Goal: Information Seeking & Learning: Learn about a topic

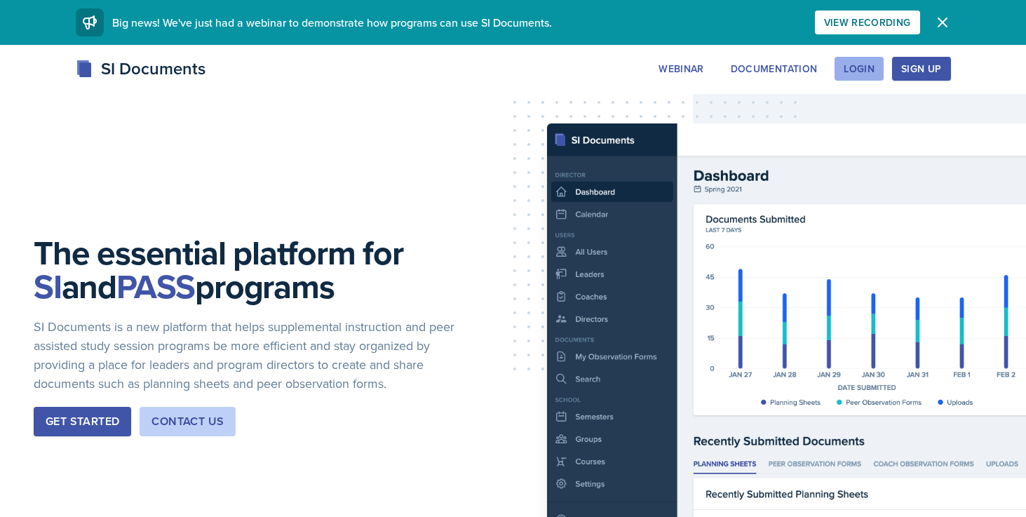
click at [873, 67] on div "Login" at bounding box center [859, 68] width 31 height 11
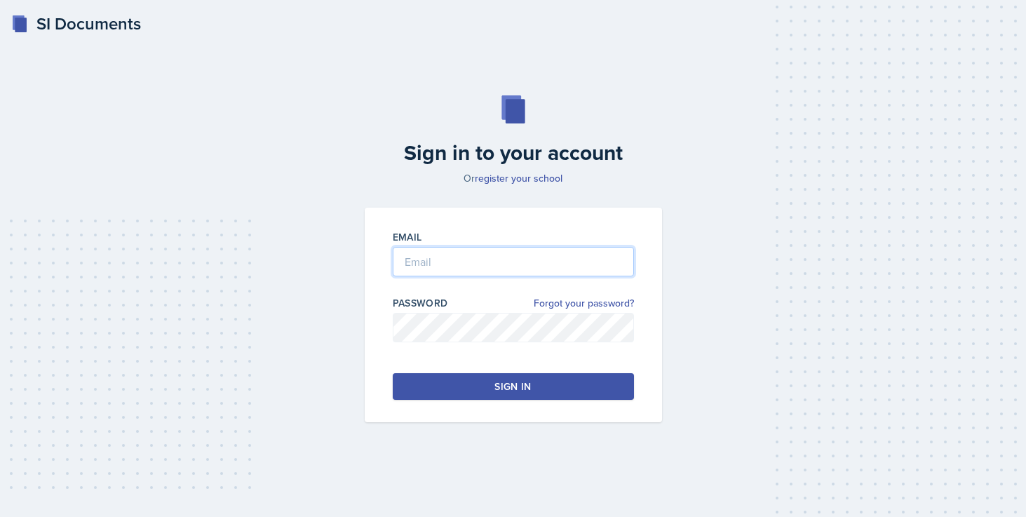
type input "[EMAIL_ADDRESS][PERSON_NAME][DOMAIN_NAME]"
click at [507, 389] on div "Sign in" at bounding box center [513, 387] width 36 height 14
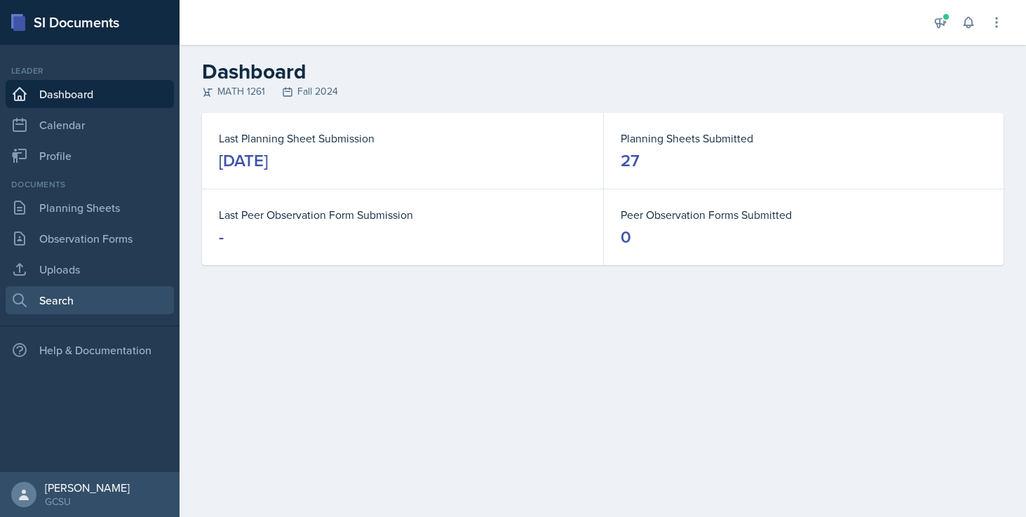
click at [88, 309] on link "Search" at bounding box center [90, 300] width 168 height 28
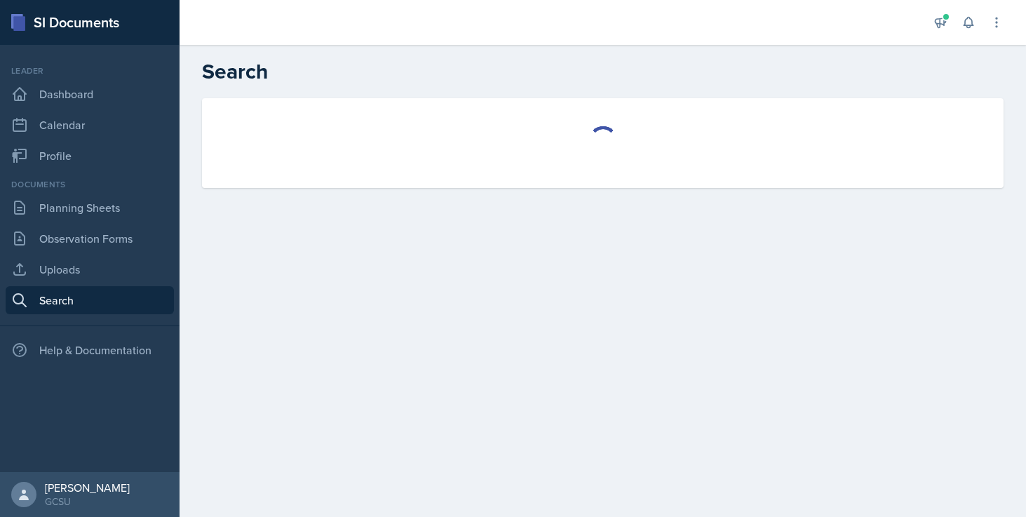
select select "all"
select select "1"
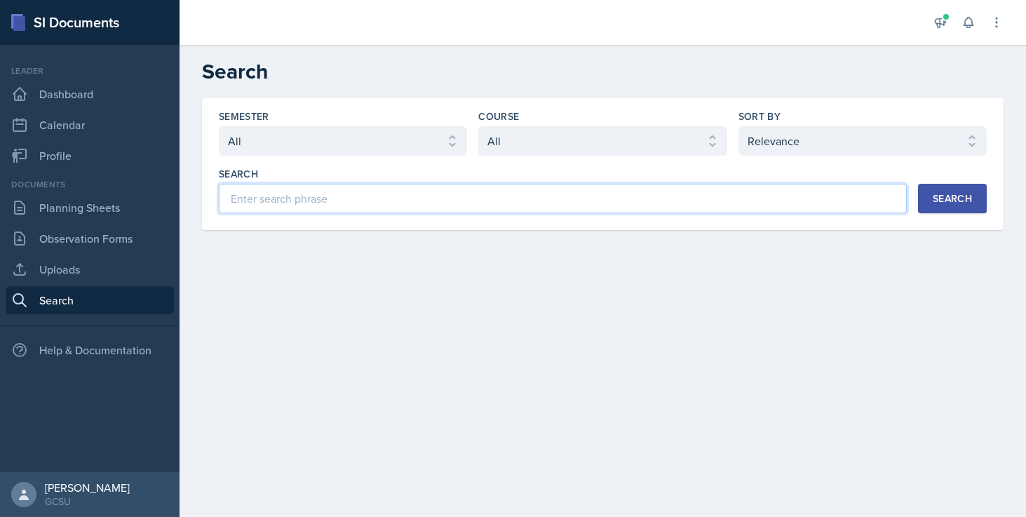
click at [314, 194] on input at bounding box center [563, 198] width 688 height 29
type input "calculus 1"
click at [888, 199] on icon at bounding box center [891, 199] width 10 height 10
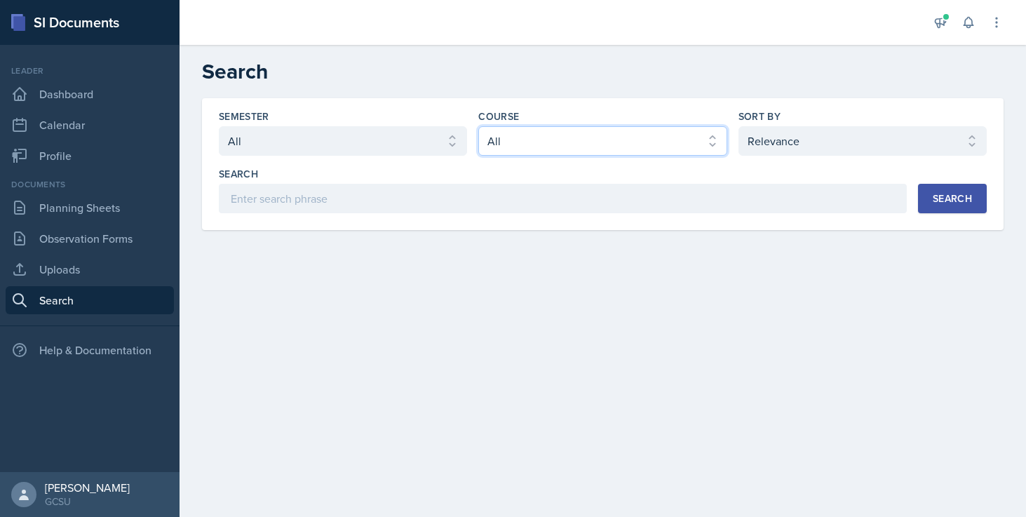
click at [607, 140] on select "Select course All ACCT 3101 ACCT 3102 ASTR 1000 BIOL 1100 BIOL 1107 BIOL 1108 B…" at bounding box center [602, 140] width 248 height 29
select select "7e071553-0b37-4a4a-a235-5ee2229324e6"
click at [478, 126] on select "Select course All ACCT 3101 ACCT 3102 ASTR 1000 BIOL 1100 BIOL 1107 BIOL 1108 B…" at bounding box center [602, 140] width 248 height 29
click at [932, 200] on button "Search" at bounding box center [952, 198] width 69 height 29
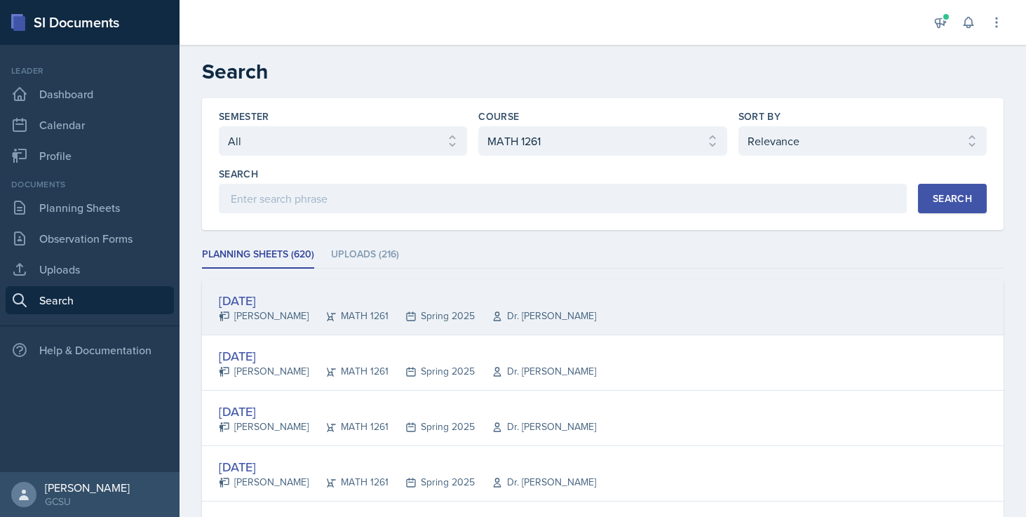
click at [328, 323] on div "MATH 1261" at bounding box center [349, 316] width 80 height 15
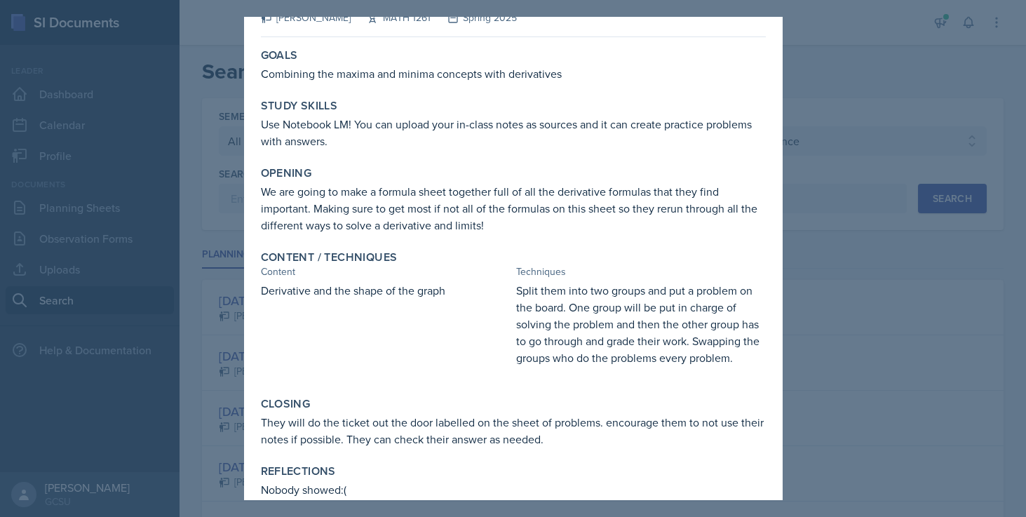
scroll to position [62, 0]
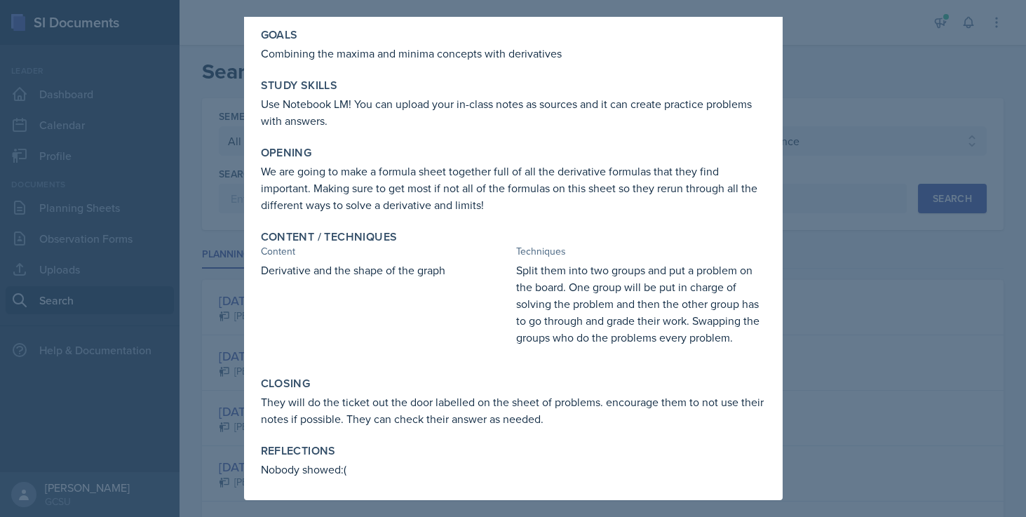
click at [808, 344] on div at bounding box center [513, 258] width 1026 height 517
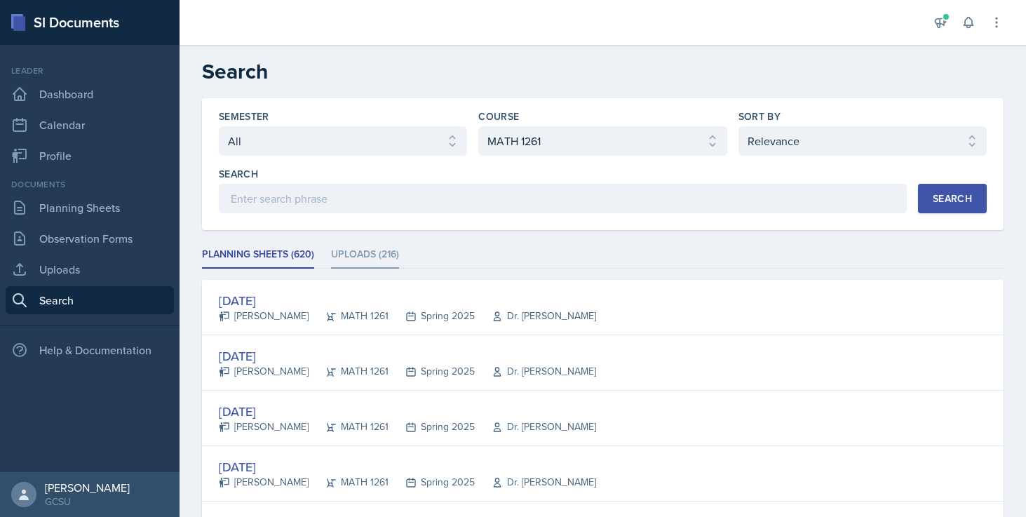
click at [375, 244] on li "Uploads (216)" at bounding box center [365, 254] width 68 height 27
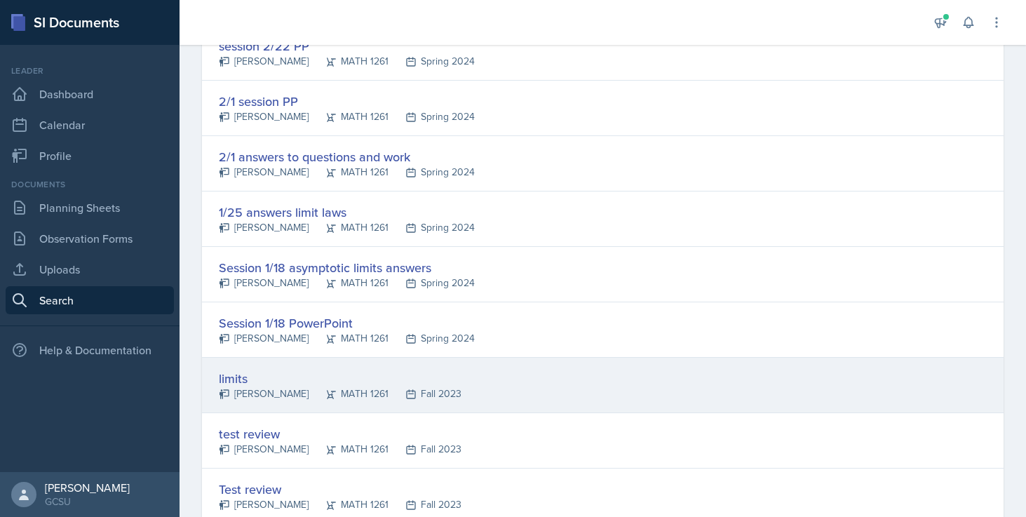
scroll to position [645, 0]
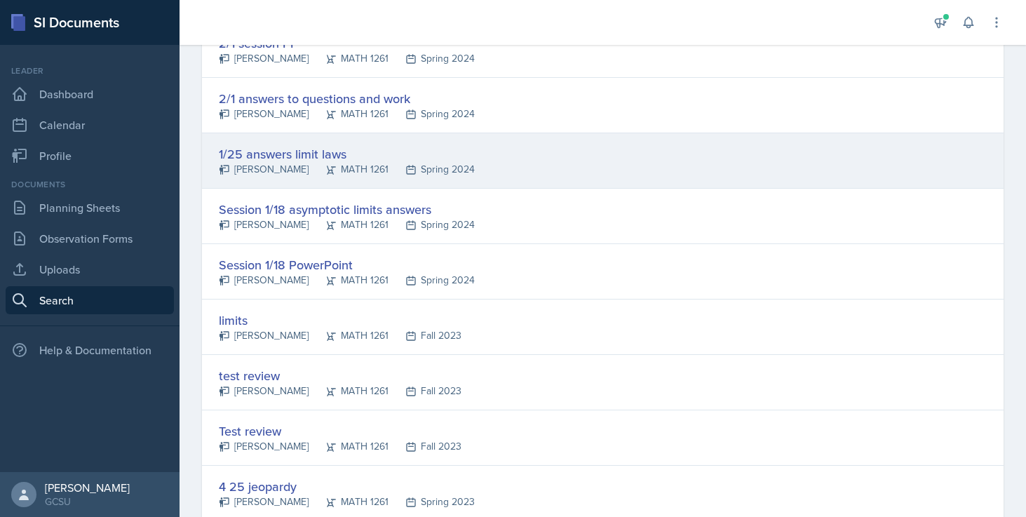
click at [383, 159] on div "1/25 answers limit laws" at bounding box center [347, 154] width 256 height 19
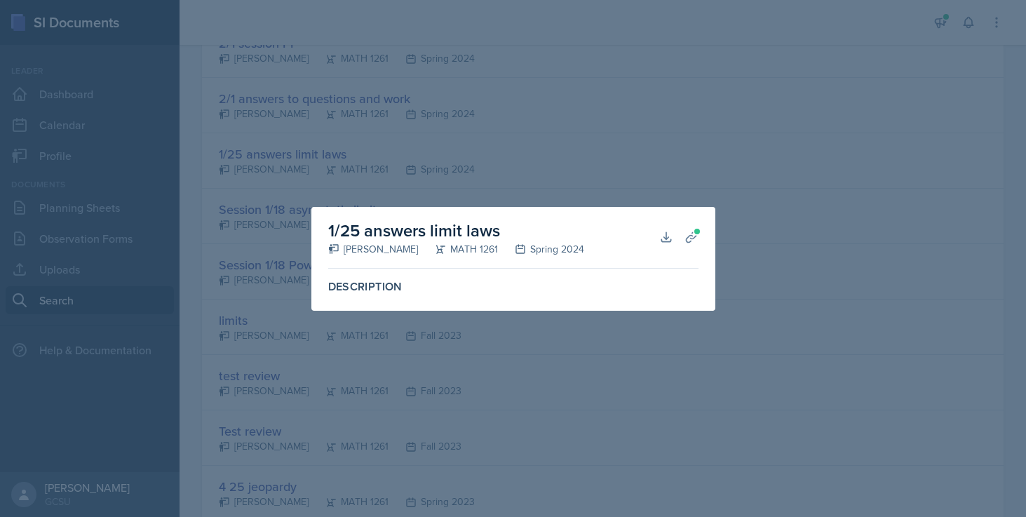
click at [801, 250] on div at bounding box center [513, 258] width 1026 height 517
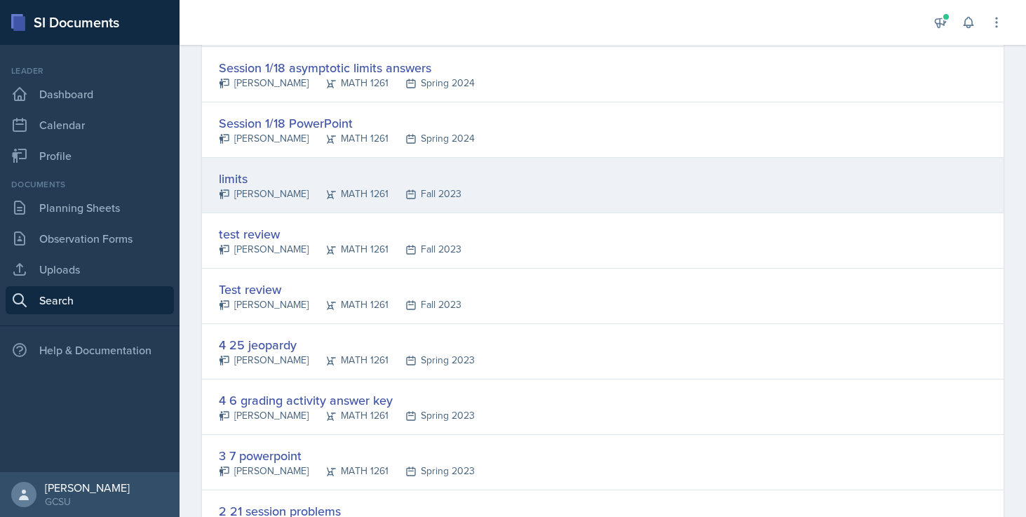
scroll to position [801, 0]
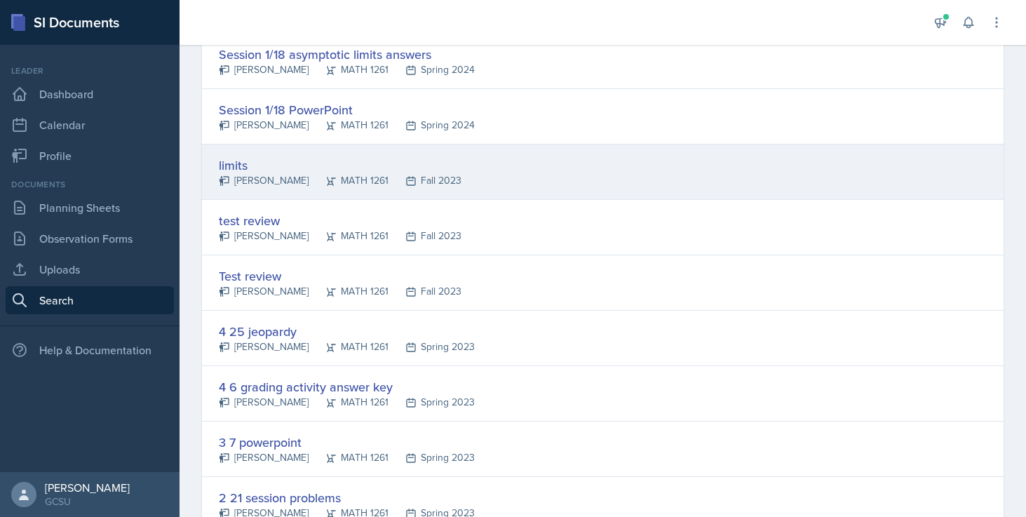
click at [587, 194] on div "limits [PERSON_NAME] MATH 1261 Fall 2023" at bounding box center [603, 172] width 802 height 55
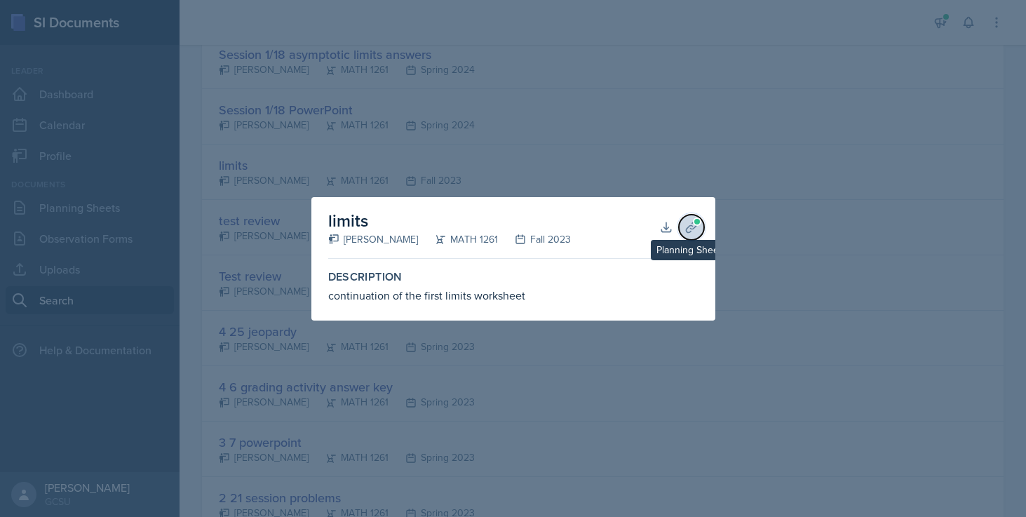
click at [699, 227] on button "Planning Sheets" at bounding box center [691, 227] width 25 height 25
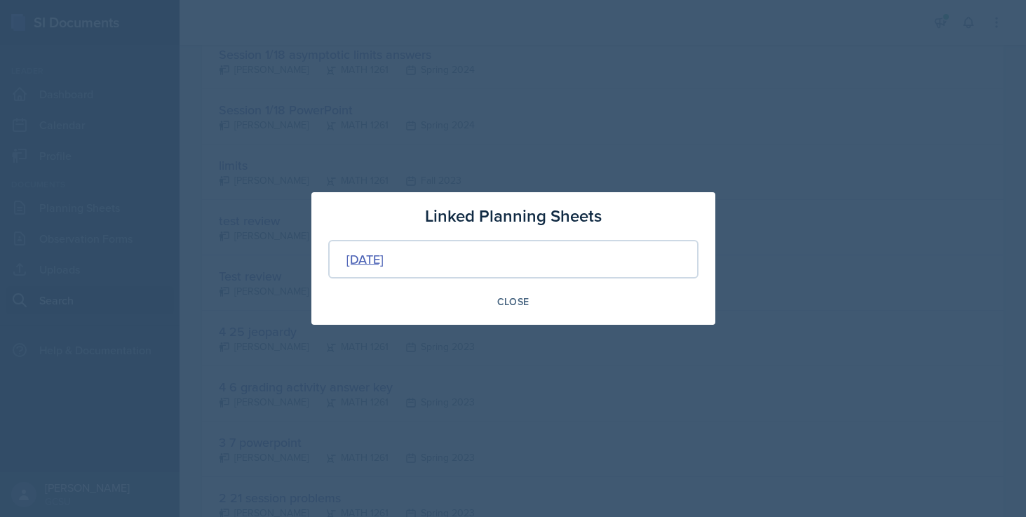
click at [384, 257] on div "[DATE]" at bounding box center [365, 259] width 37 height 19
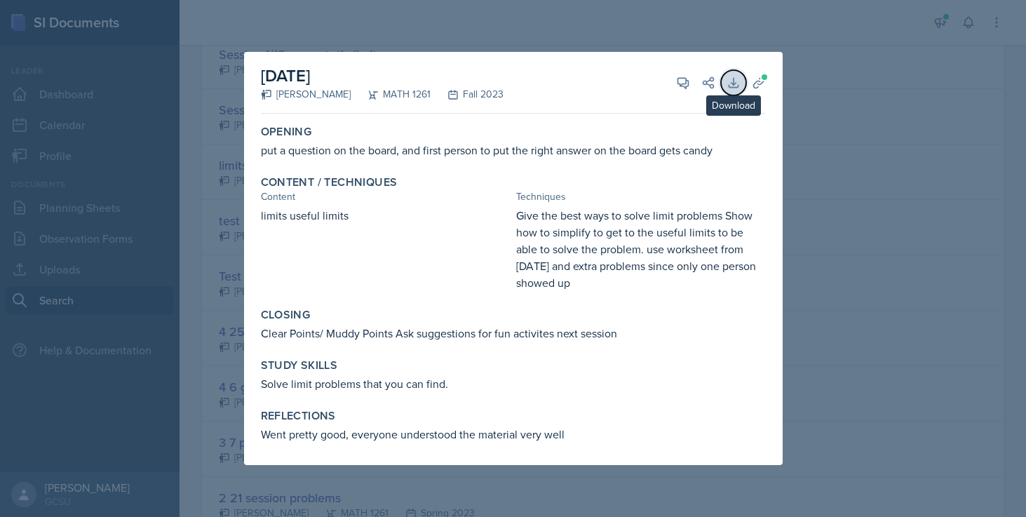
click at [739, 74] on button "Download" at bounding box center [733, 82] width 25 height 25
click at [756, 79] on icon at bounding box center [759, 83] width 14 height 14
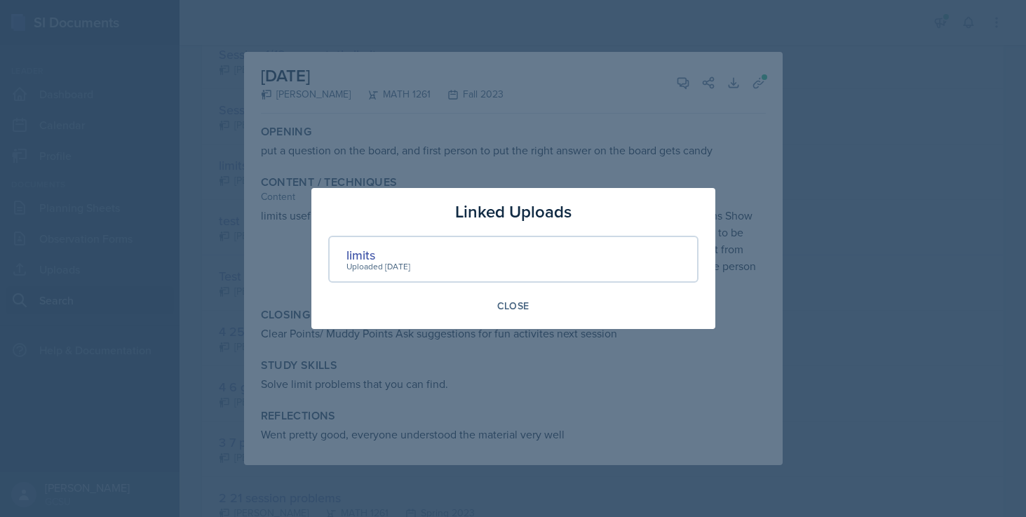
click at [369, 239] on div "limits Uploaded [DATE]" at bounding box center [513, 259] width 370 height 47
click at [369, 257] on div "limits" at bounding box center [379, 255] width 64 height 19
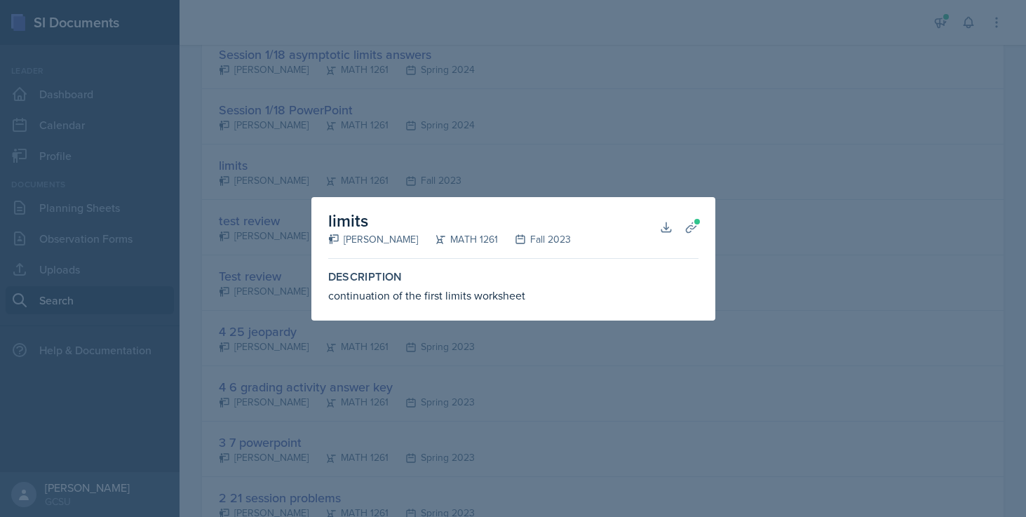
click at [791, 297] on div at bounding box center [513, 258] width 1026 height 517
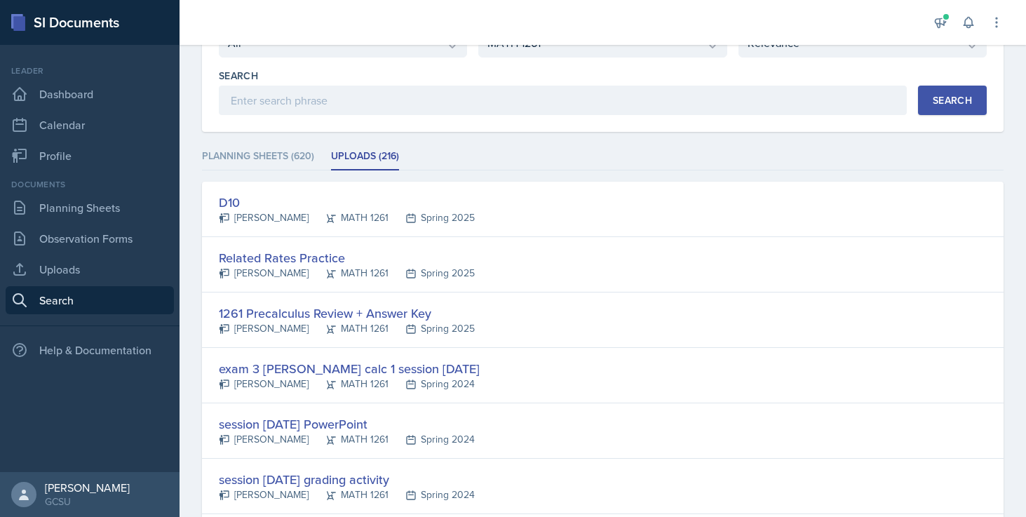
scroll to position [114, 0]
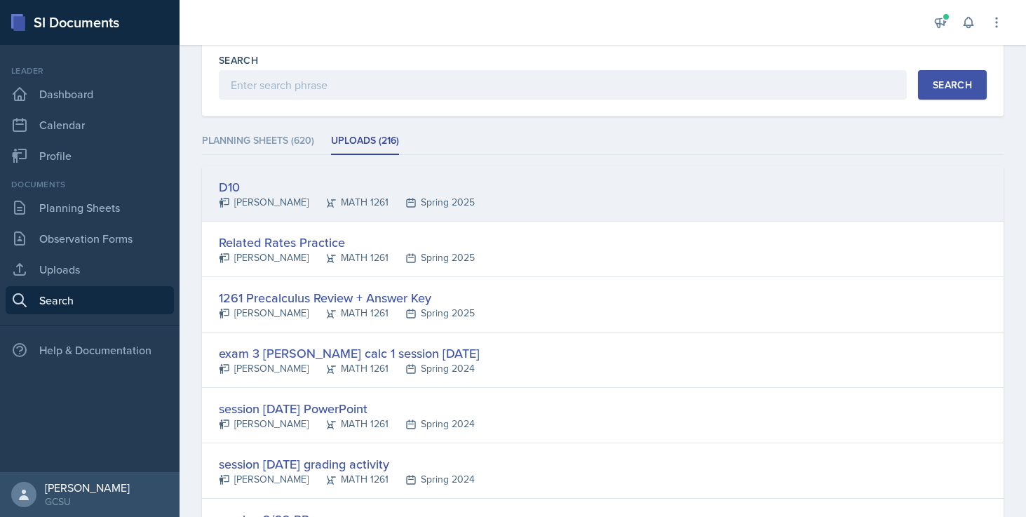
click at [485, 187] on div "D10 [PERSON_NAME] MATH 1261 Spring 2025" at bounding box center [603, 193] width 802 height 55
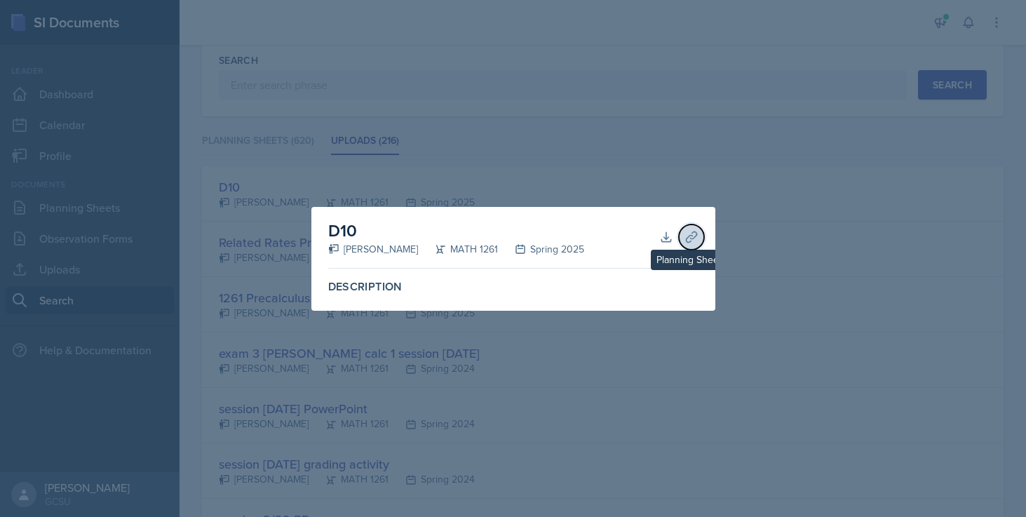
click at [689, 232] on icon at bounding box center [692, 237] width 14 height 14
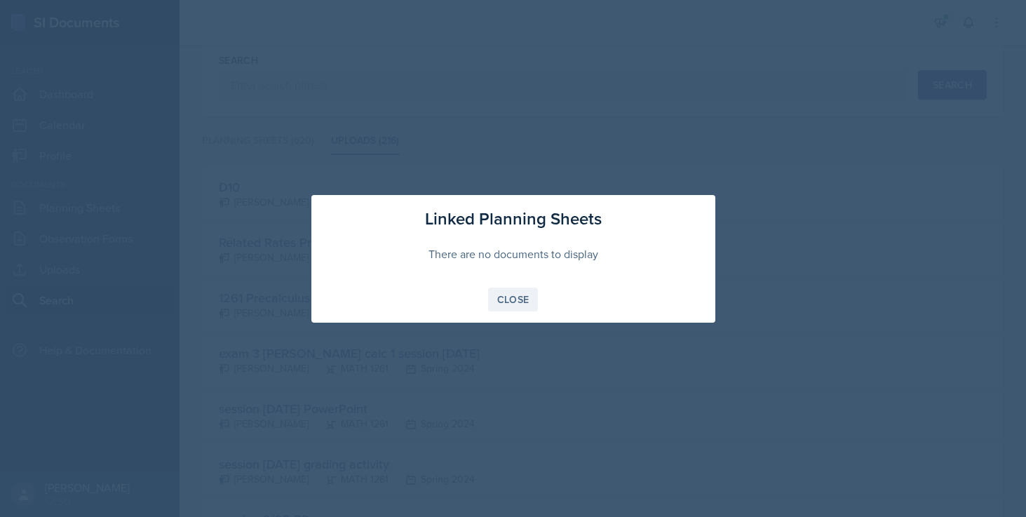
click at [530, 297] on button "Close" at bounding box center [513, 300] width 51 height 24
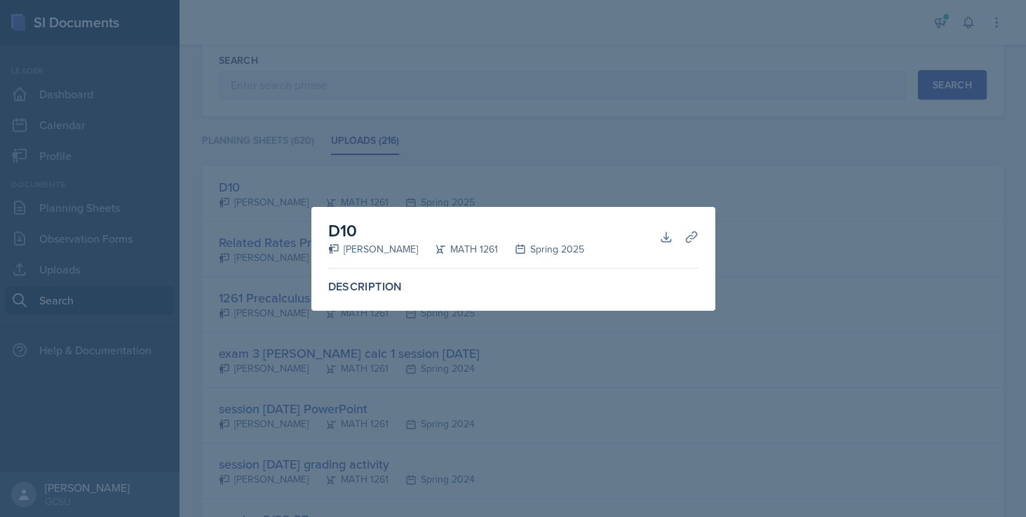
click at [568, 396] on div at bounding box center [513, 258] width 1026 height 517
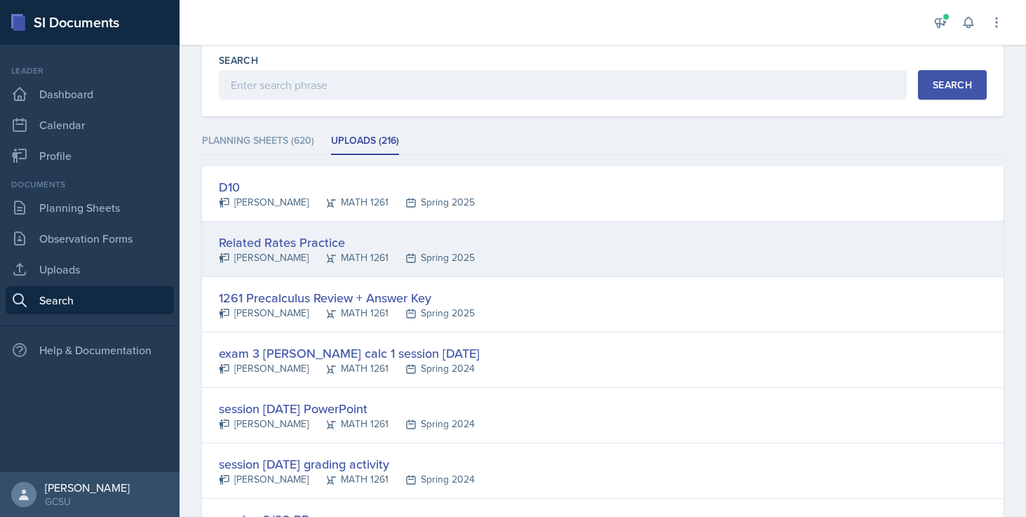
click at [296, 228] on div "Related Rates Practice [PERSON_NAME] MATH 1261 Spring 2025" at bounding box center [603, 249] width 802 height 55
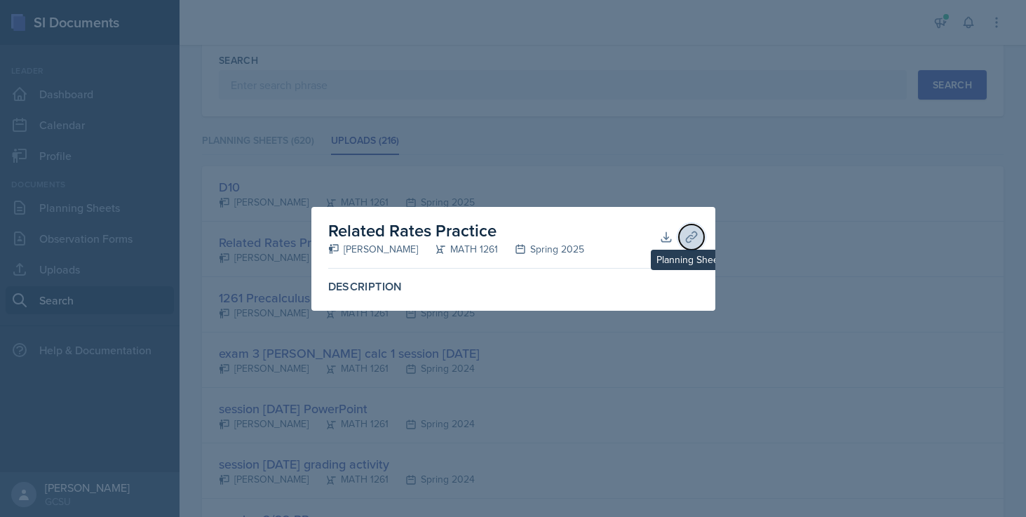
click at [695, 236] on icon at bounding box center [691, 237] width 11 height 11
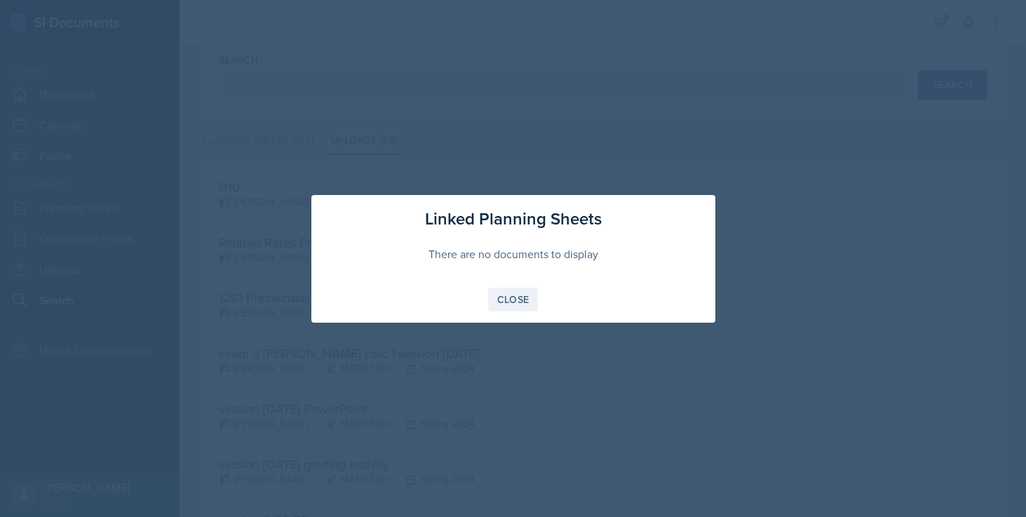
click at [513, 300] on div "Close" at bounding box center [513, 299] width 32 height 11
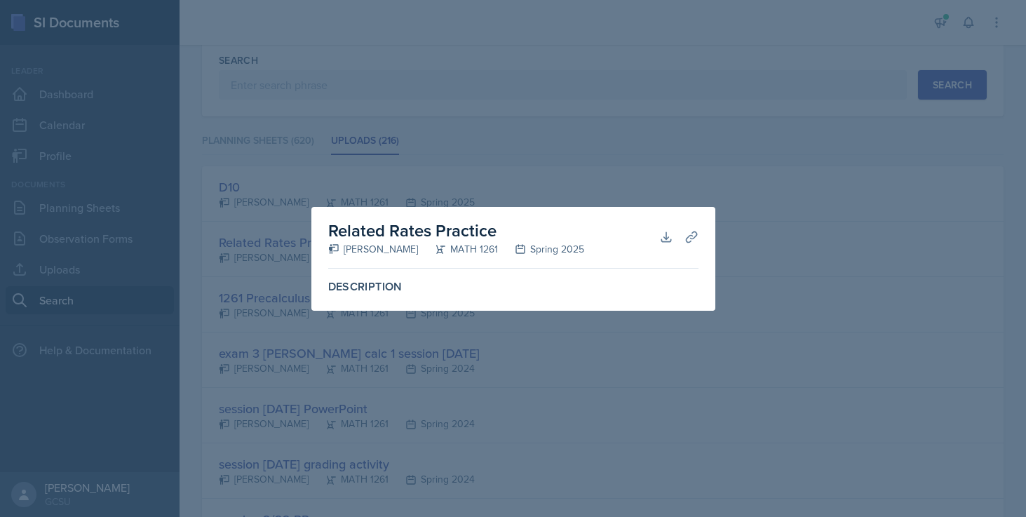
click at [347, 301] on div "Description" at bounding box center [513, 292] width 370 height 36
click at [806, 252] on div at bounding box center [513, 258] width 1026 height 517
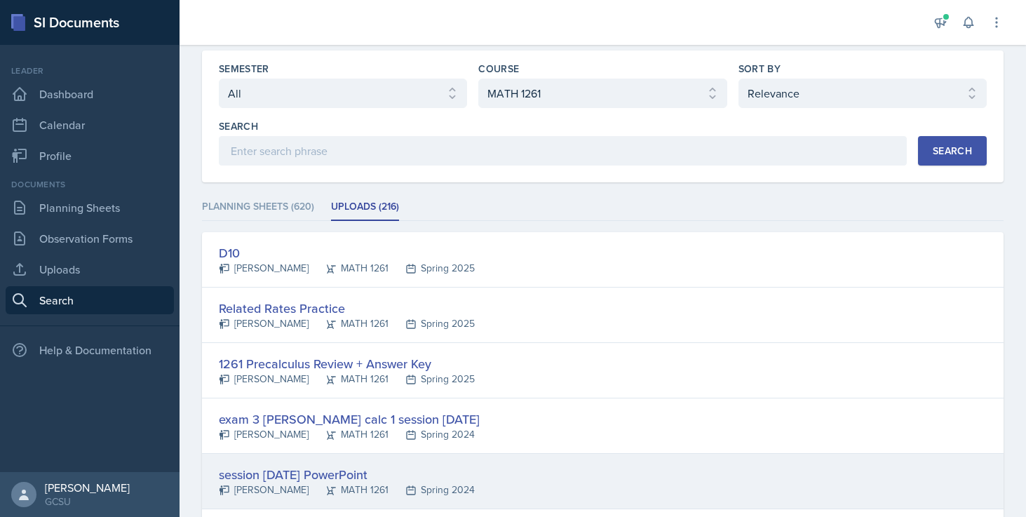
scroll to position [0, 0]
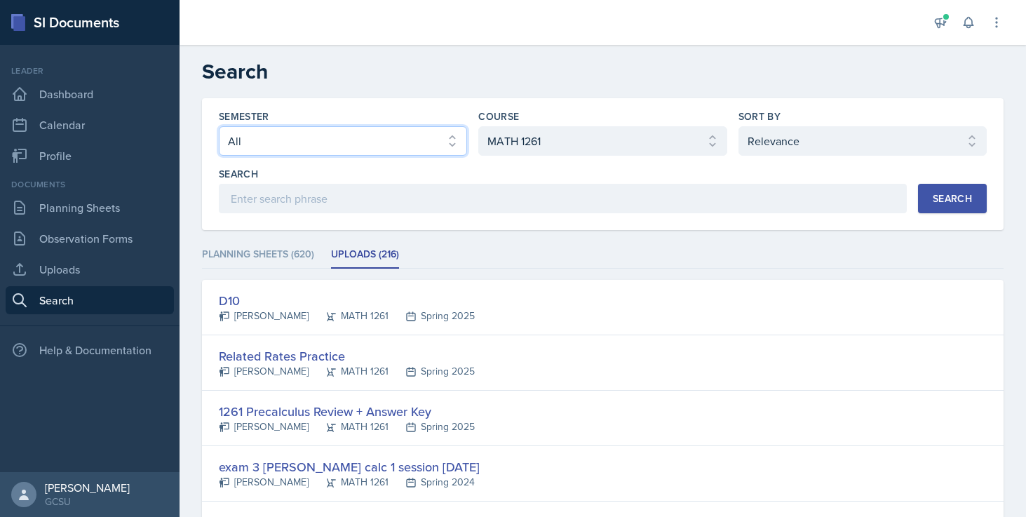
click at [402, 141] on select "Select semester All Fall 2025 Spring 2025 Fall 2024 Spring 2024 Fall 2023 Sprin…" at bounding box center [343, 140] width 248 height 29
click at [219, 126] on select "Select semester All Fall 2025 Spring 2025 Fall 2024 Spring 2024 Fall 2023 Sprin…" at bounding box center [343, 140] width 248 height 29
click at [394, 140] on select "Select semester All Fall 2025 Spring 2025 Fall 2024 Spring 2024 Fall 2023 Sprin…" at bounding box center [343, 140] width 248 height 29
select select "e7b6c66a-987a-4ab3-92d3-5526cc86007b"
click at [219, 126] on select "Select semester All Fall 2025 Spring 2025 Fall 2024 Spring 2024 Fall 2023 Sprin…" at bounding box center [343, 140] width 248 height 29
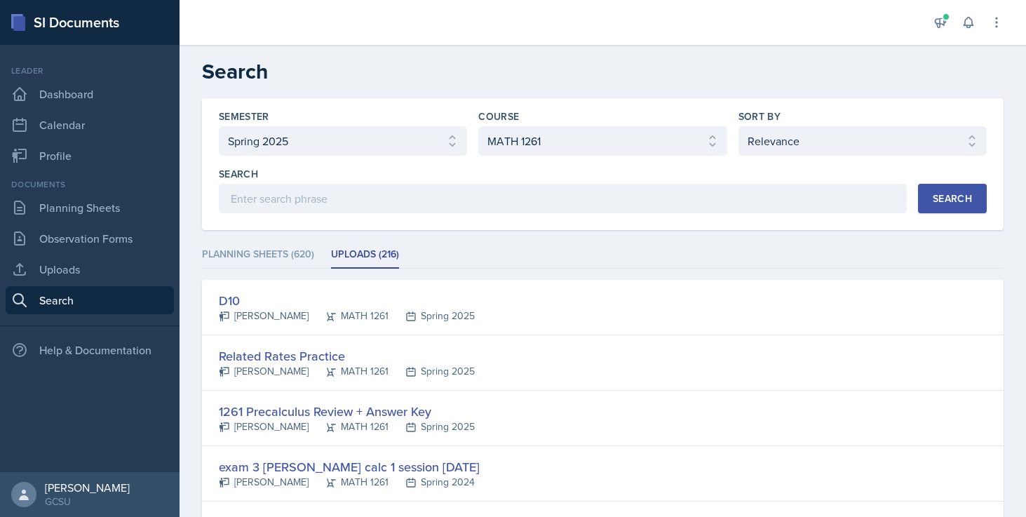
click at [950, 194] on div "Search" at bounding box center [952, 198] width 39 height 11
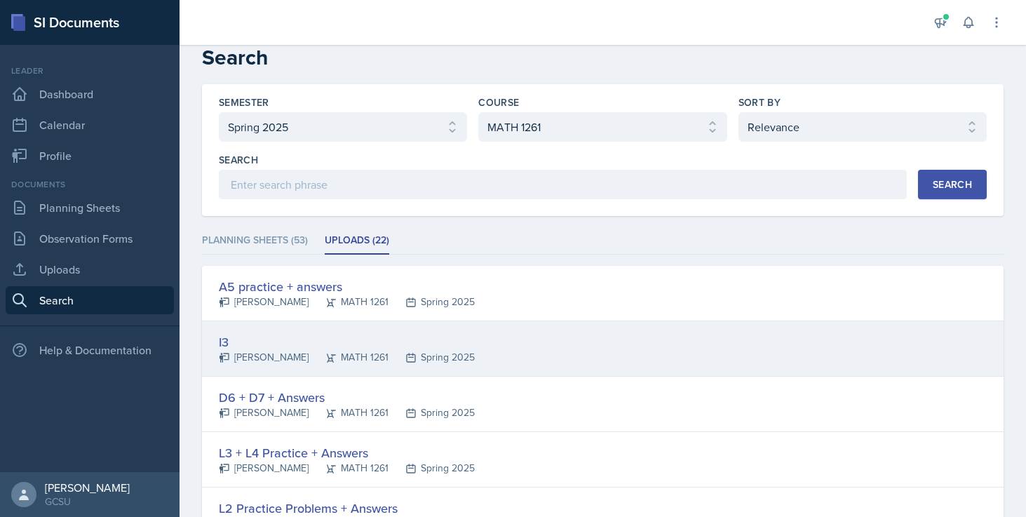
scroll to position [18, 0]
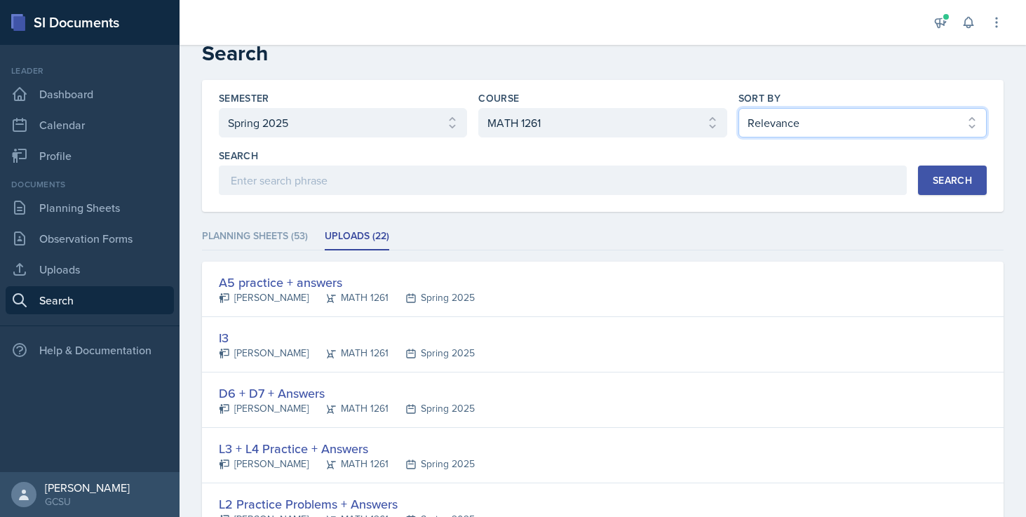
click at [818, 119] on select "Select sort by Relevance Document Date (Asc) Document Date (Desc)" at bounding box center [863, 122] width 248 height 29
select select "2"
click at [739, 108] on select "Select sort by Relevance Document Date (Asc) Document Date (Desc)" at bounding box center [863, 122] width 248 height 29
click at [961, 168] on button "Search" at bounding box center [952, 180] width 69 height 29
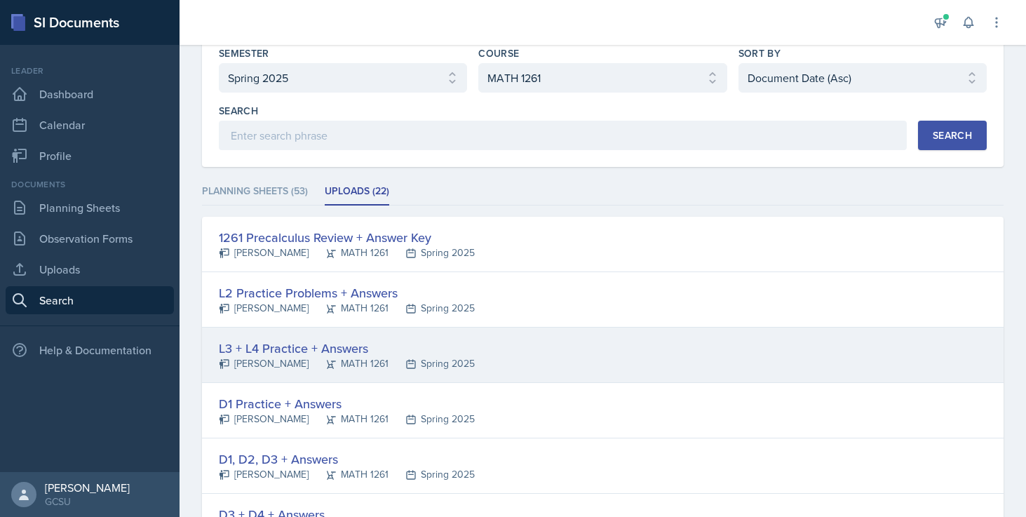
scroll to position [65, 0]
click at [418, 349] on div "L3 + L4 Practice + Answers" at bounding box center [347, 346] width 256 height 19
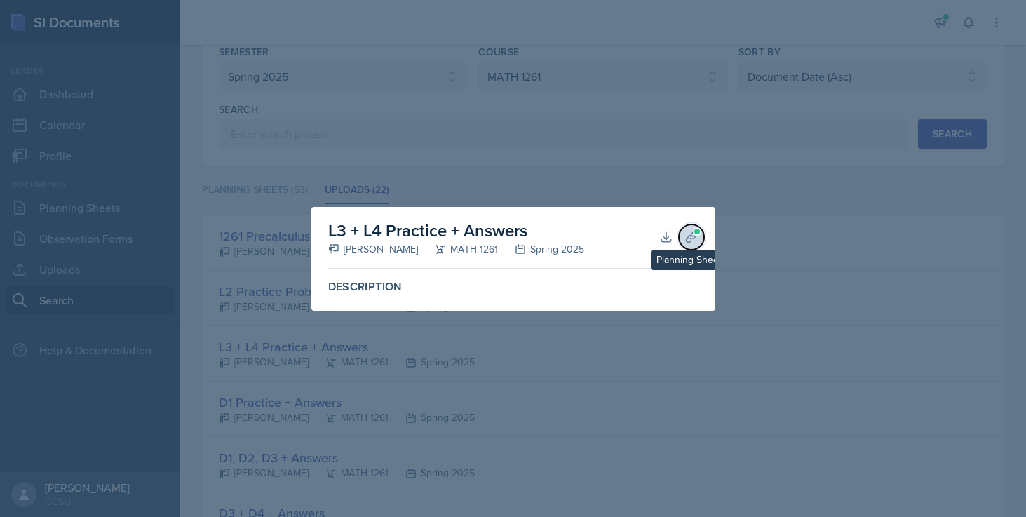
click at [695, 234] on span at bounding box center [697, 231] width 8 height 8
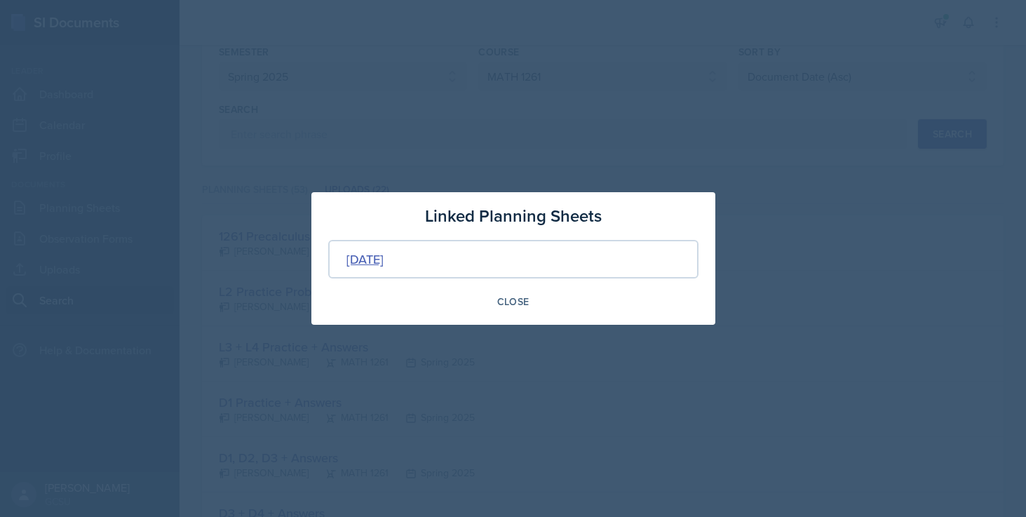
click at [352, 257] on div "[DATE]" at bounding box center [365, 259] width 37 height 19
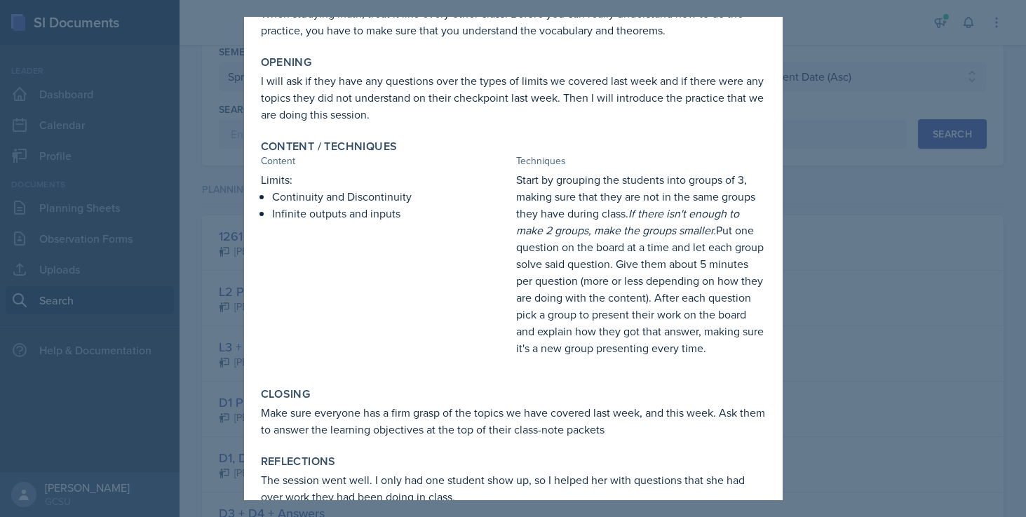
scroll to position [180, 0]
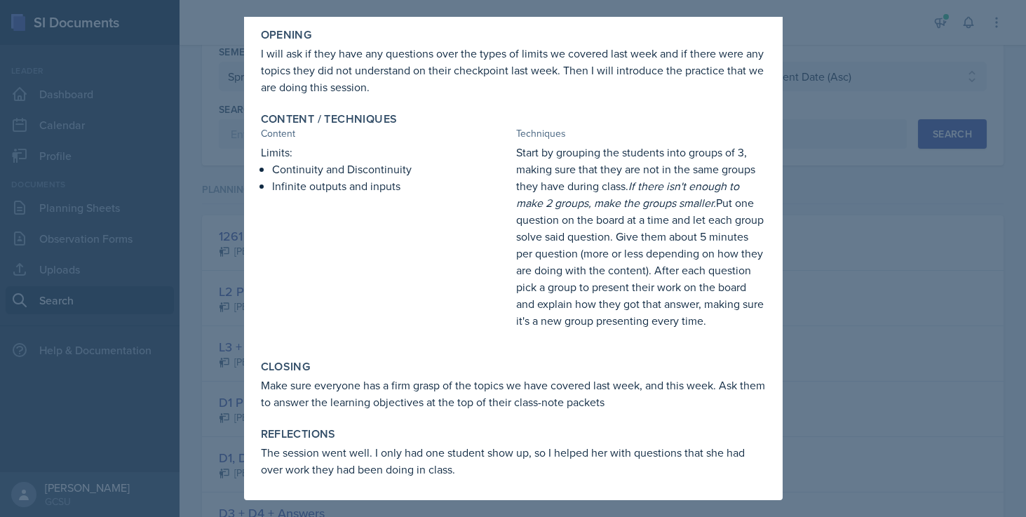
click at [865, 385] on div at bounding box center [513, 258] width 1026 height 517
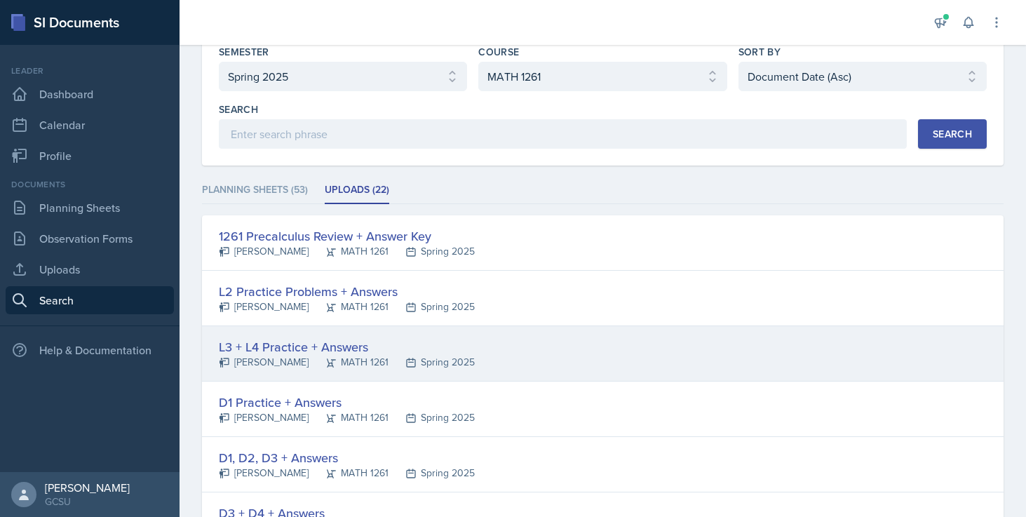
click at [294, 346] on div "L3 + L4 Practice + Answers" at bounding box center [347, 346] width 256 height 19
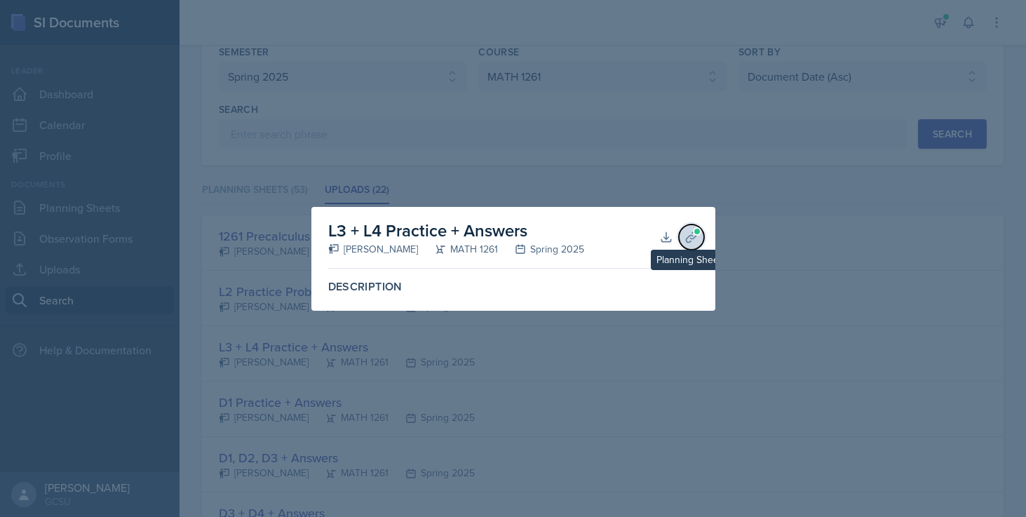
click at [693, 236] on icon at bounding box center [692, 237] width 14 height 14
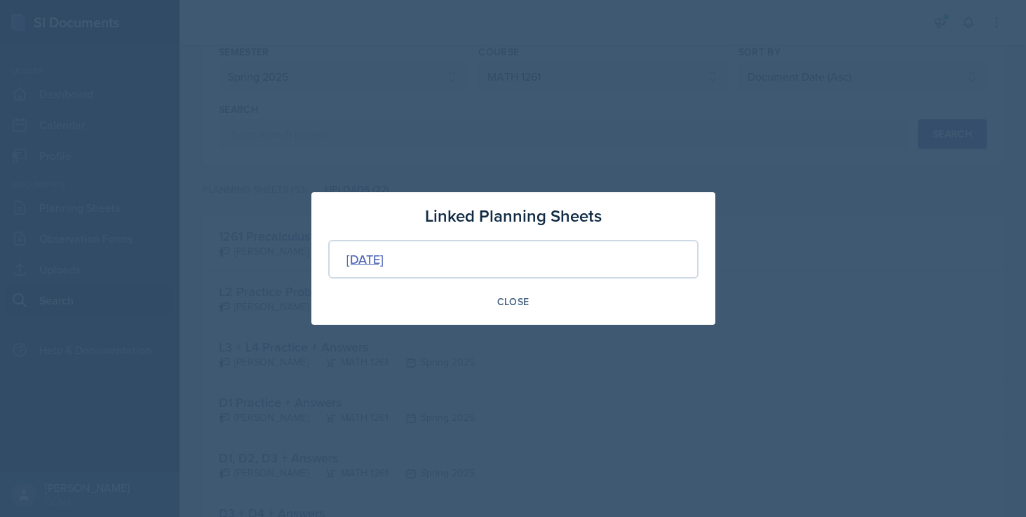
click at [384, 263] on div "[DATE]" at bounding box center [365, 259] width 37 height 19
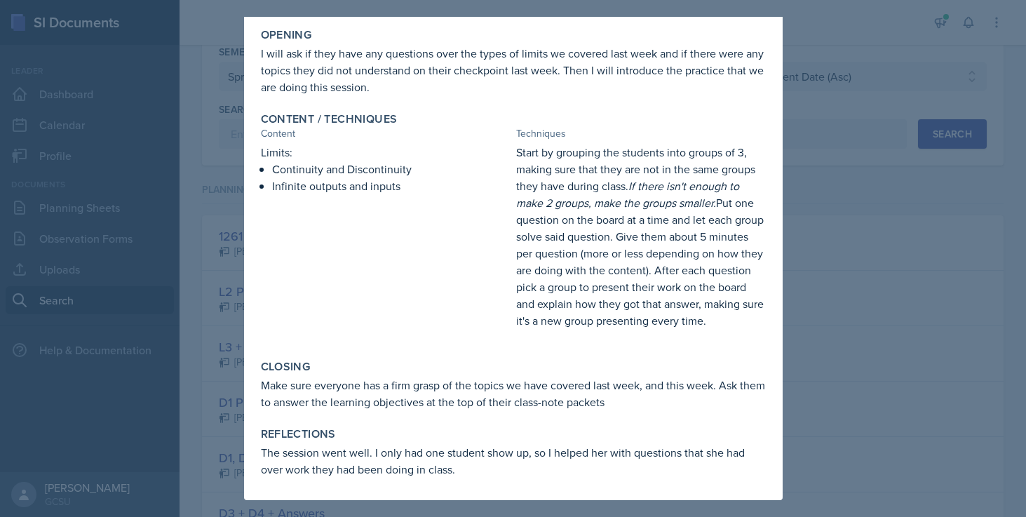
scroll to position [0, 0]
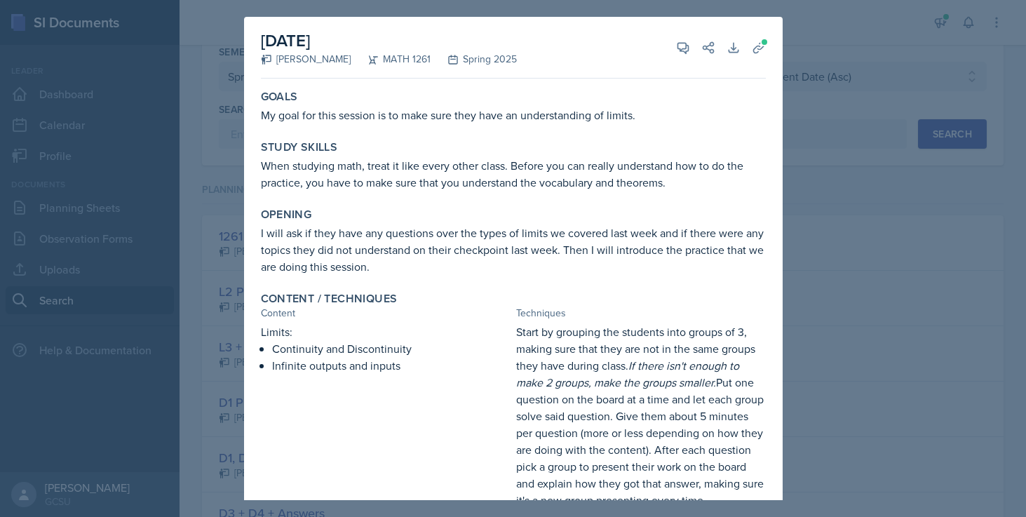
click at [980, 246] on div at bounding box center [513, 258] width 1026 height 517
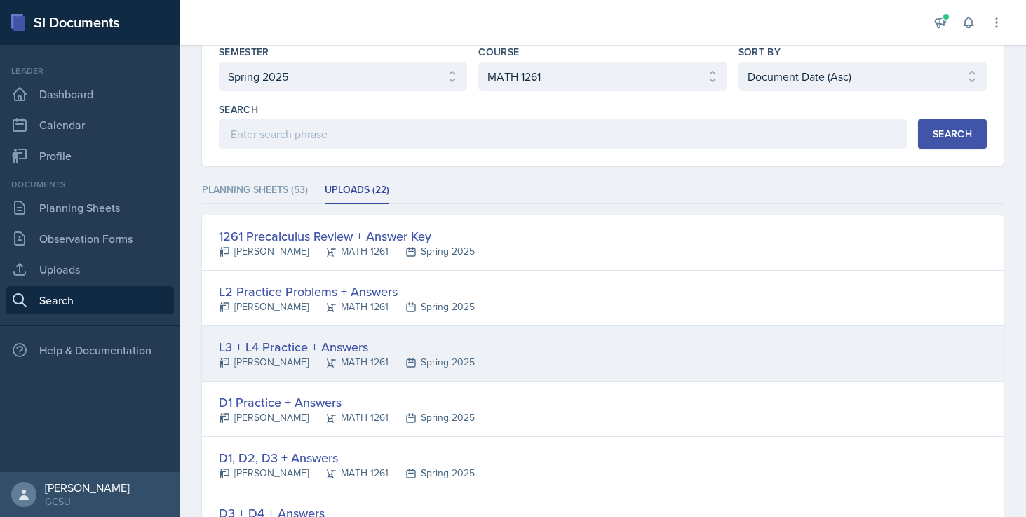
click at [269, 352] on div "L3 + L4 Practice + Answers" at bounding box center [347, 346] width 256 height 19
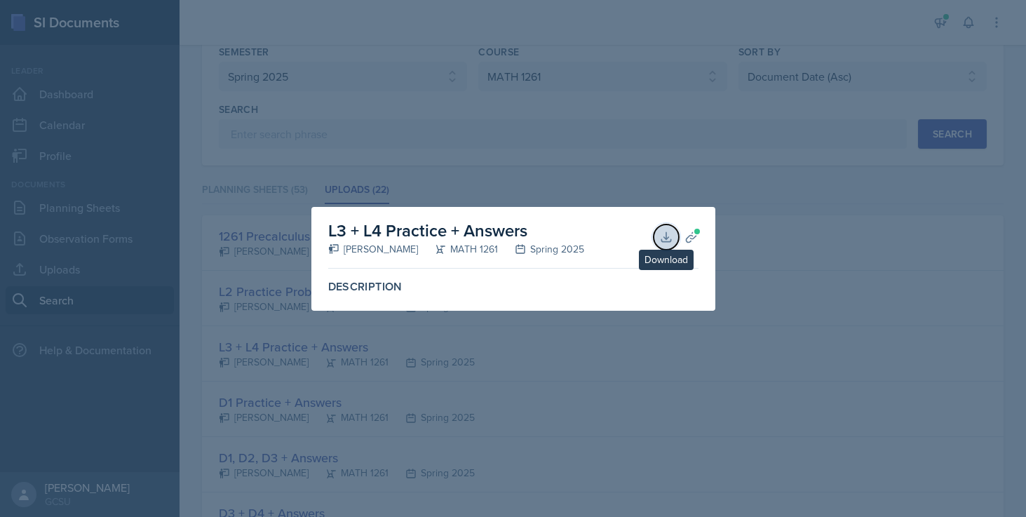
click at [663, 236] on icon at bounding box center [666, 237] width 14 height 14
click at [550, 176] on div at bounding box center [513, 258] width 1026 height 517
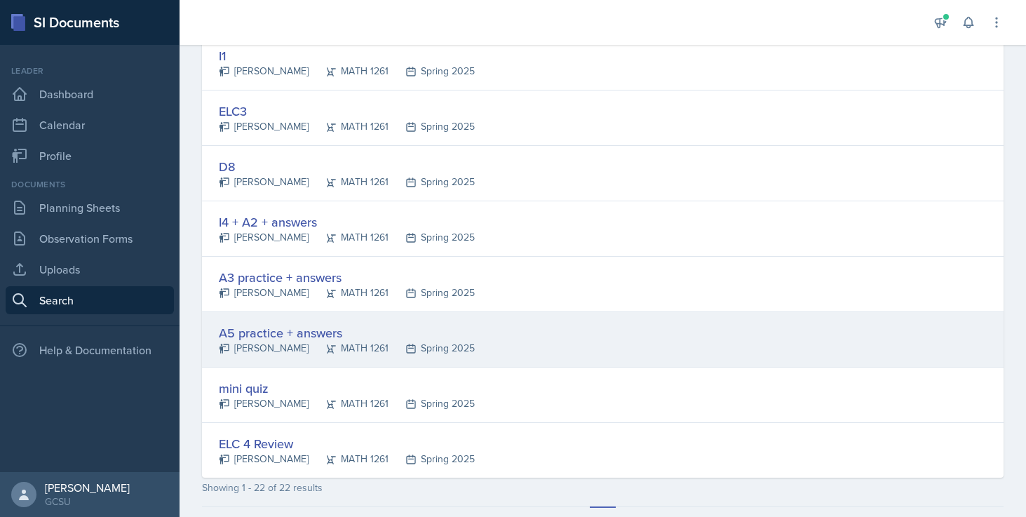
scroll to position [1071, 0]
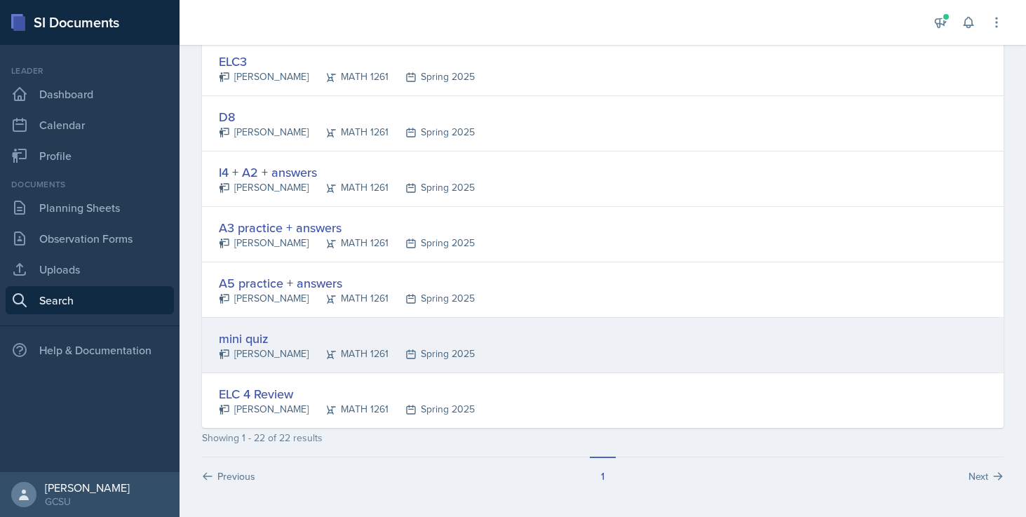
click at [243, 340] on div "mini quiz" at bounding box center [347, 338] width 256 height 19
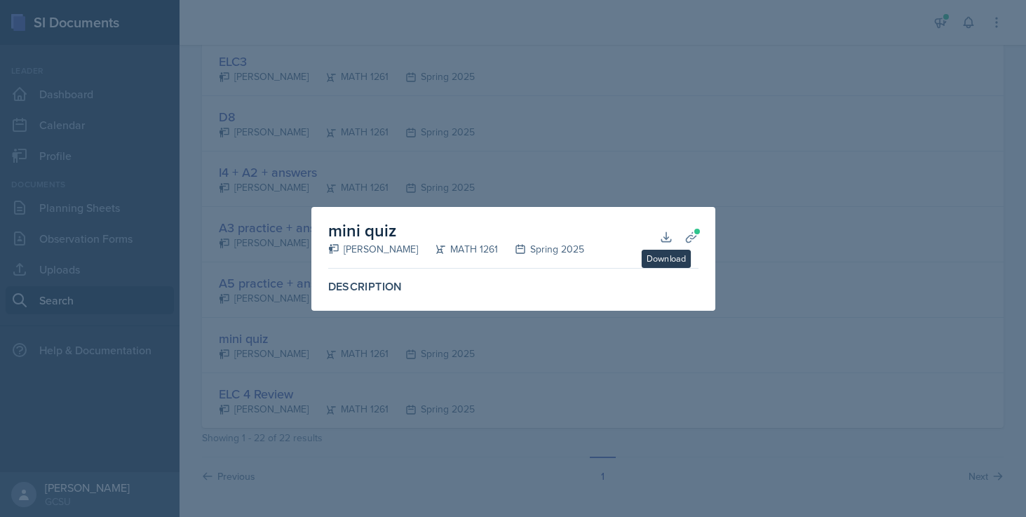
click at [653, 241] on div "mini quiz [PERSON_NAME] MATH 1261 Spring 2025 Download Planning Sheets" at bounding box center [513, 238] width 370 height 62
click at [660, 239] on icon at bounding box center [666, 237] width 14 height 14
click at [789, 229] on div at bounding box center [513, 258] width 1026 height 517
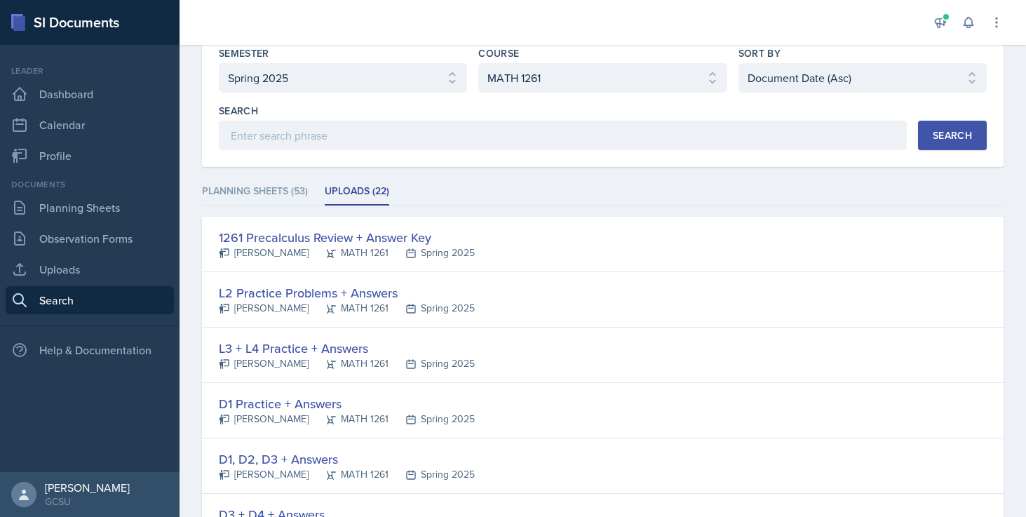
scroll to position [0, 0]
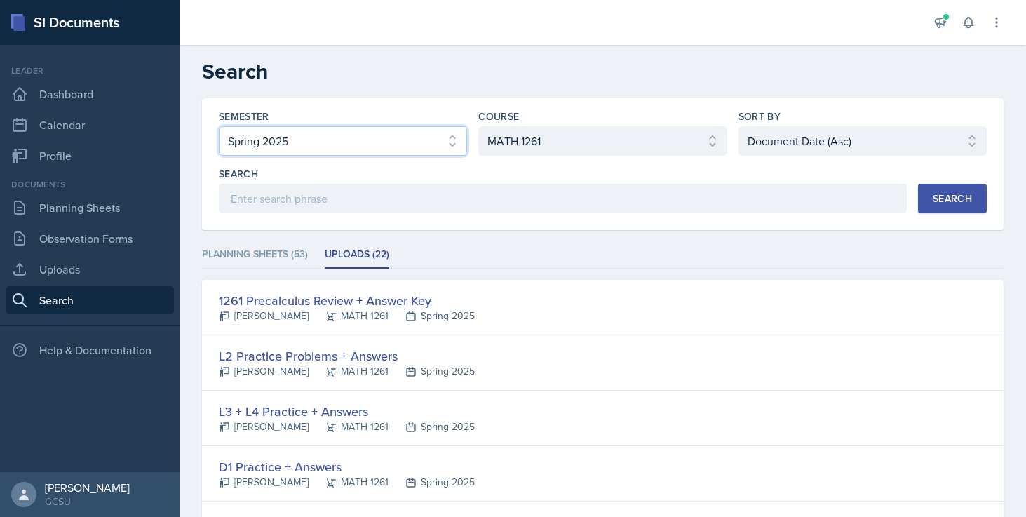
click at [365, 147] on select "Select semester All Fall 2025 Spring 2025 Fall 2024 Spring 2024 Fall 2023 Sprin…" at bounding box center [343, 140] width 248 height 29
click at [219, 126] on select "Select semester All Fall 2025 Spring 2025 Fall 2024 Spring 2024 Fall 2023 Sprin…" at bounding box center [343, 140] width 248 height 29
click at [439, 145] on select "Select semester All Fall 2025 Spring 2025 Fall 2024 Spring 2024 Fall 2023 Sprin…" at bounding box center [343, 140] width 248 height 29
click at [219, 126] on select "Select semester All Fall 2025 Spring 2025 Fall 2024 Spring 2024 Fall 2023 Sprin…" at bounding box center [343, 140] width 248 height 29
click at [956, 193] on div "Search" at bounding box center [952, 198] width 39 height 11
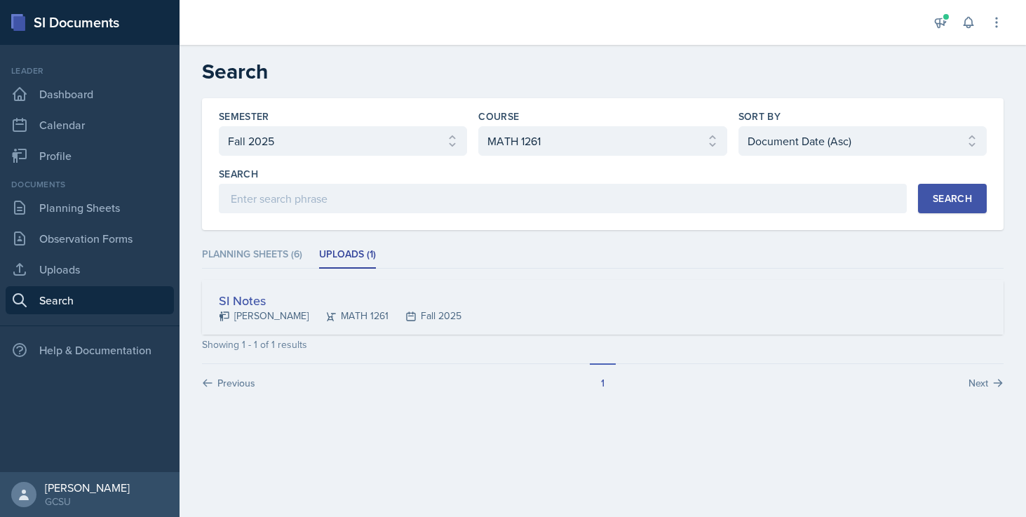
click at [596, 296] on div "SI Notes [PERSON_NAME] MATH 1261 Fall 2025" at bounding box center [603, 307] width 802 height 55
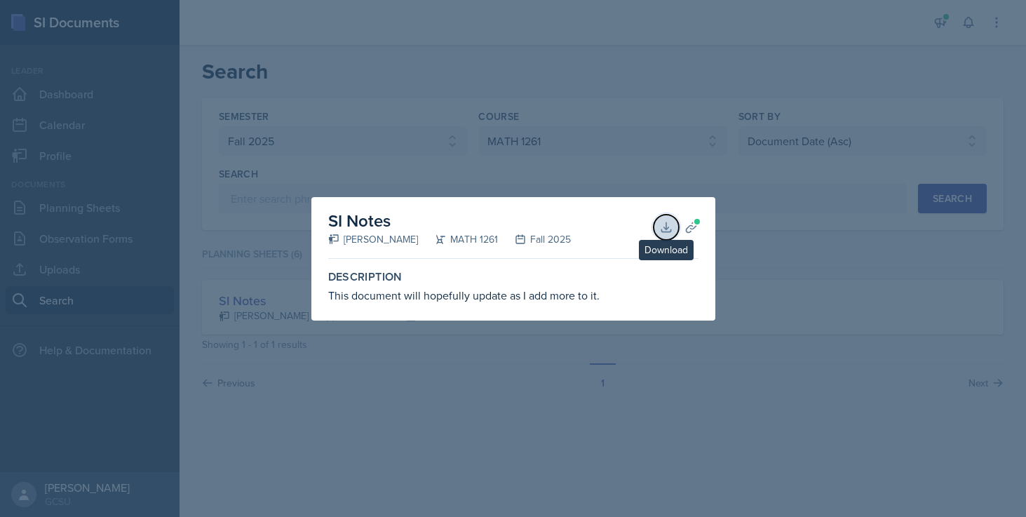
click at [673, 233] on icon at bounding box center [666, 227] width 14 height 14
click at [879, 290] on div at bounding box center [513, 258] width 1026 height 517
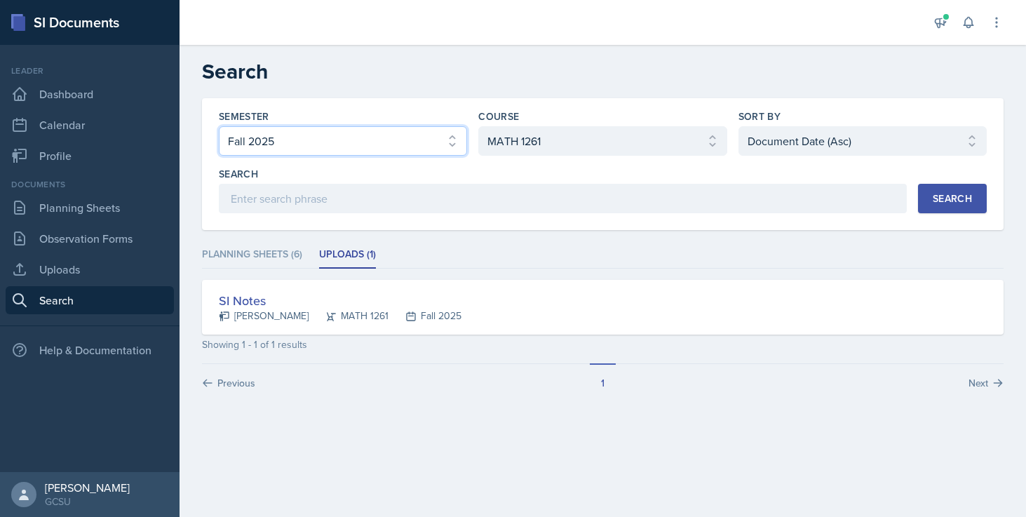
click at [403, 134] on select "Select semester All Fall 2025 Spring 2025 Fall 2024 Spring 2024 Fall 2023 Sprin…" at bounding box center [343, 140] width 248 height 29
click at [219, 126] on select "Select semester All Fall 2025 Spring 2025 Fall 2024 Spring 2024 Fall 2023 Sprin…" at bounding box center [343, 140] width 248 height 29
click at [339, 141] on select "Select semester All Fall 2025 Spring 2025 Fall 2024 Spring 2024 Fall 2023 Sprin…" at bounding box center [343, 140] width 248 height 29
select select "8182a05d-f8c5-4a75-bb11-dccd6f75f994"
click at [219, 126] on select "Select semester All Fall 2025 Spring 2025 Fall 2024 Spring 2024 Fall 2023 Sprin…" at bounding box center [343, 140] width 248 height 29
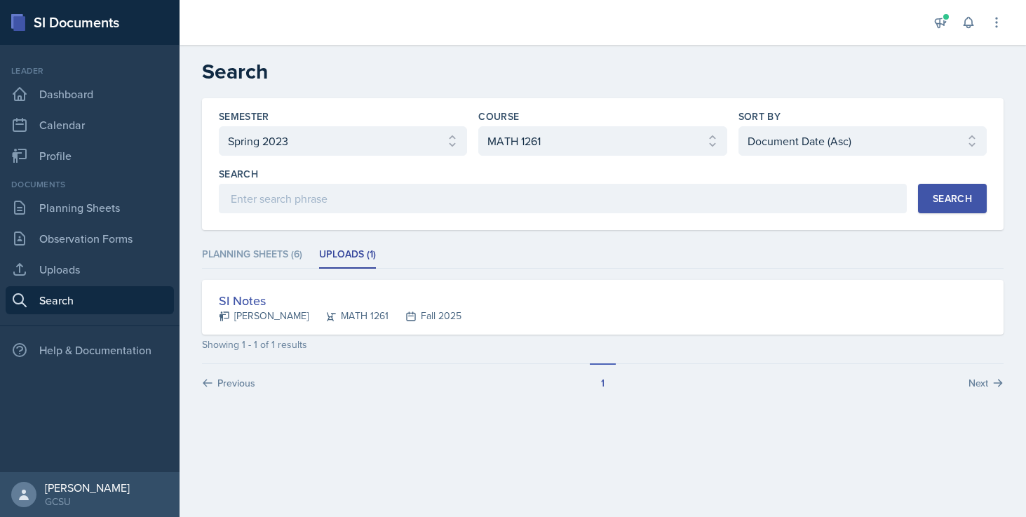
click at [946, 199] on div "Search" at bounding box center [952, 198] width 39 height 11
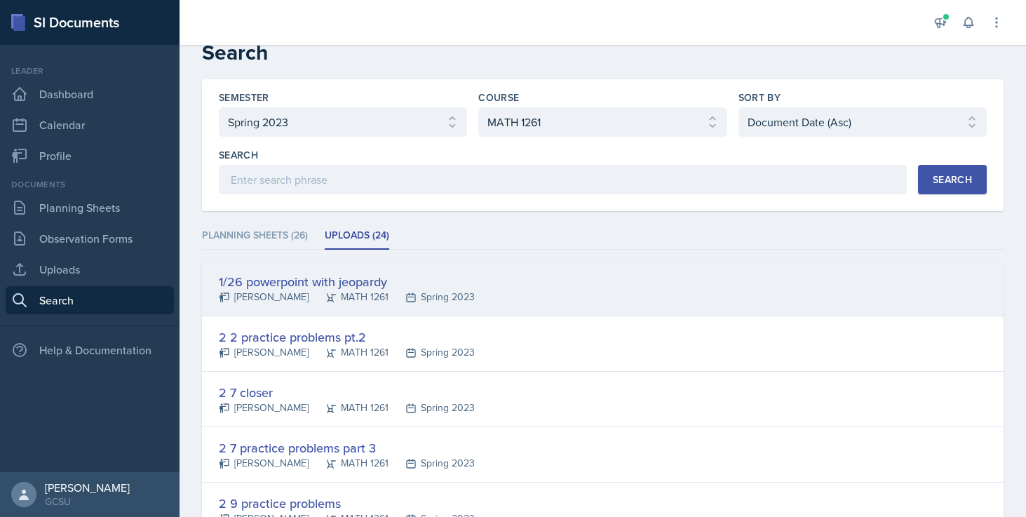
scroll to position [28, 0]
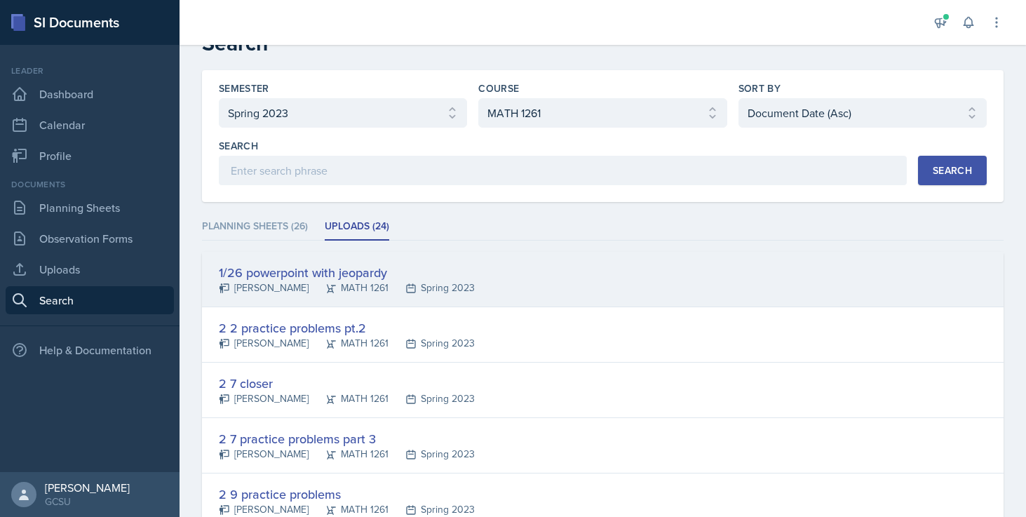
click at [333, 272] on div "1/26 powerpoint with jeopardy" at bounding box center [347, 272] width 256 height 19
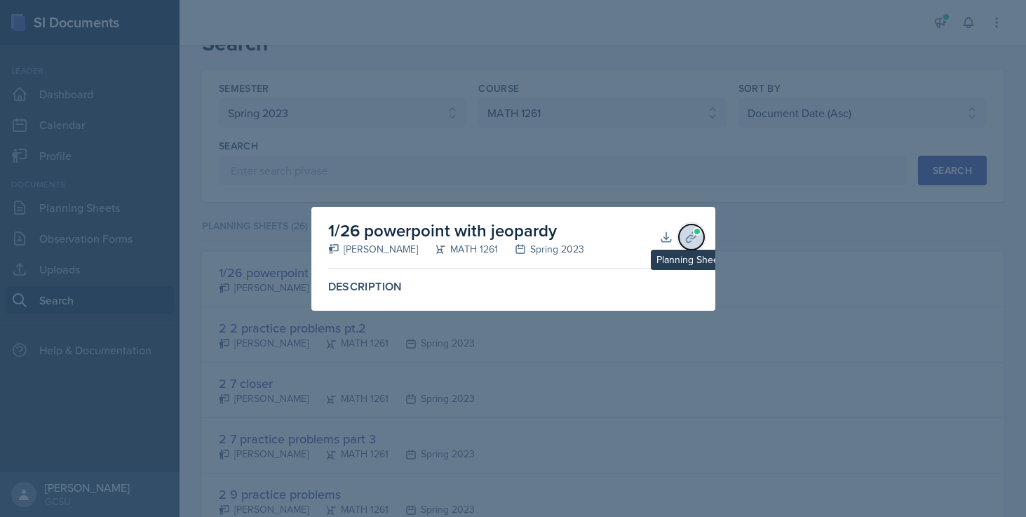
click at [698, 234] on span at bounding box center [697, 231] width 8 height 8
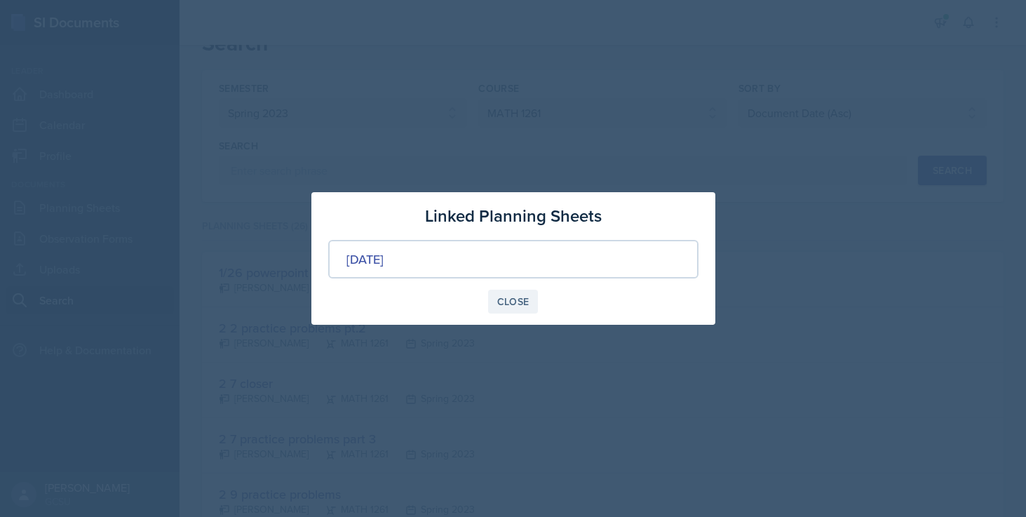
click at [509, 298] on div "Close" at bounding box center [513, 301] width 32 height 11
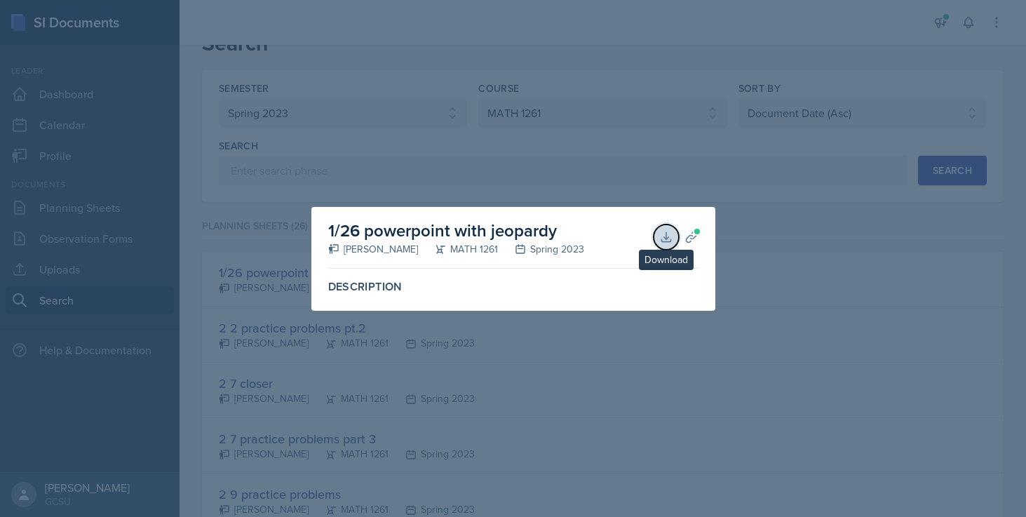
click at [661, 233] on icon at bounding box center [666, 237] width 14 height 14
click at [661, 377] on div at bounding box center [513, 258] width 1026 height 517
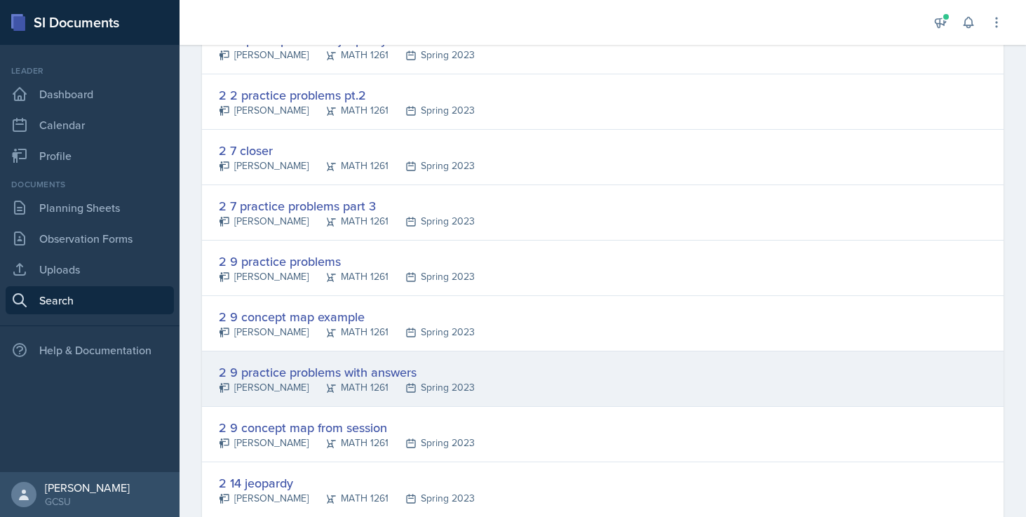
scroll to position [270, 0]
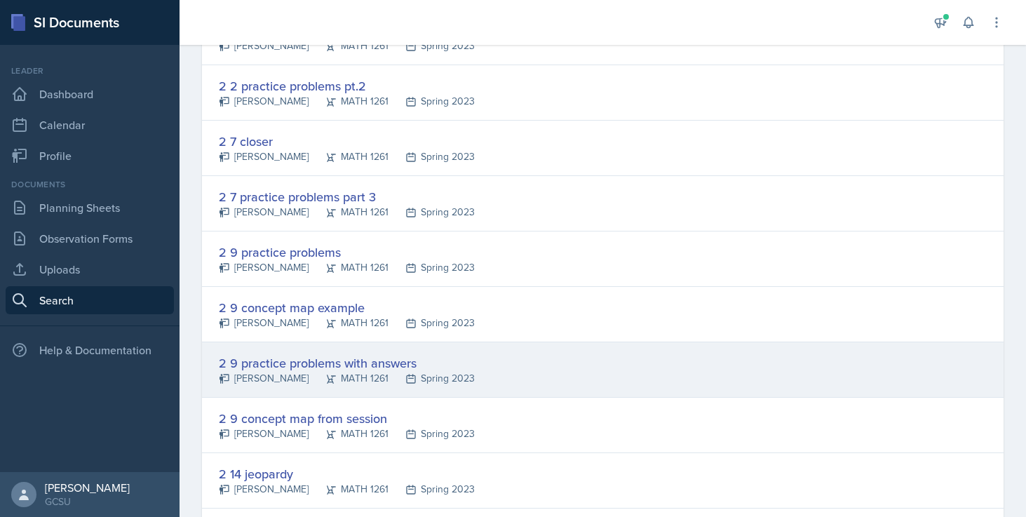
click at [321, 357] on div "2 9 practice problems with answers" at bounding box center [347, 363] width 256 height 19
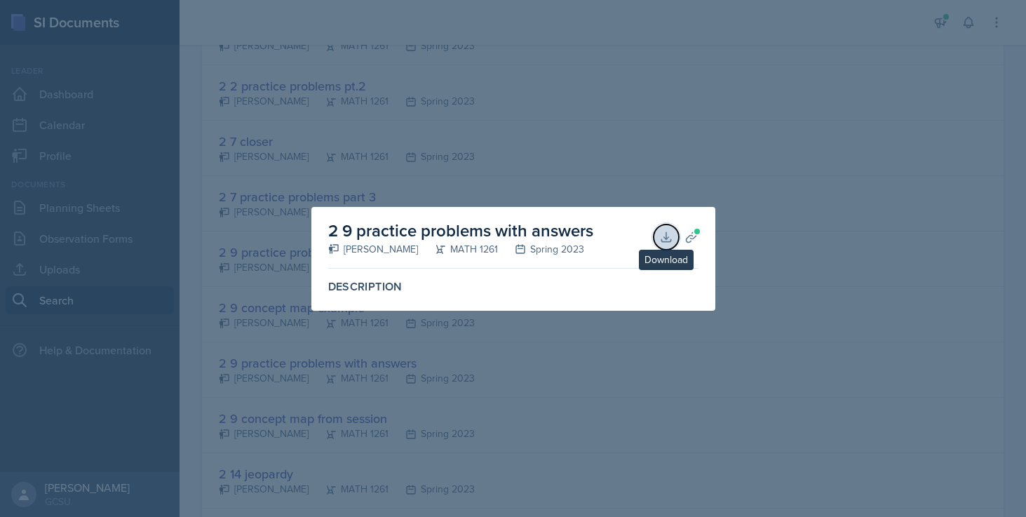
click at [655, 238] on button "Download" at bounding box center [666, 237] width 25 height 25
